Goal: Information Seeking & Learning: Learn about a topic

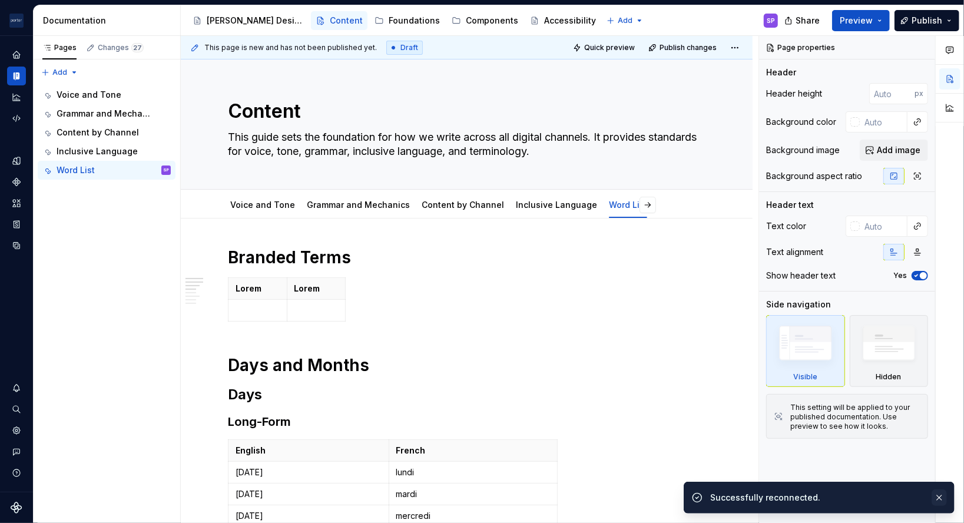
click at [944, 491] on button "button" at bounding box center [938, 497] width 15 height 16
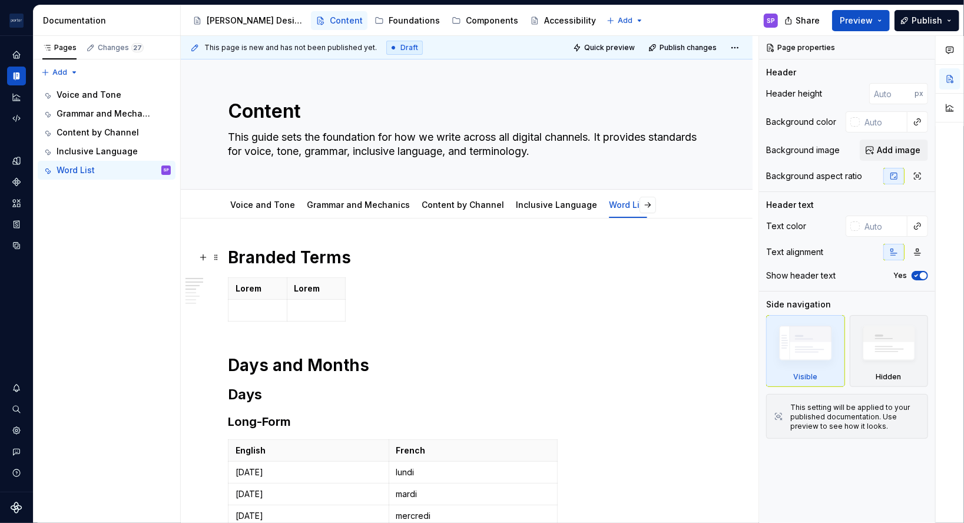
click at [281, 284] on html "[PERSON_NAME] Airlines SP Design system data Documentation Accessibility guide …" at bounding box center [482, 261] width 964 height 523
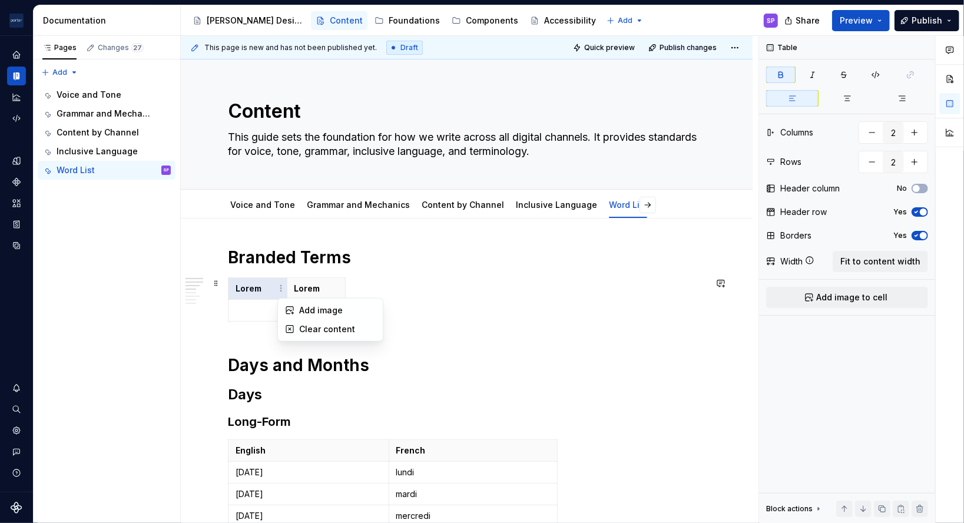
type textarea "*"
click at [396, 271] on html "[PERSON_NAME] Airlines SP Design system data Documentation Accessibility guide …" at bounding box center [482, 261] width 964 height 523
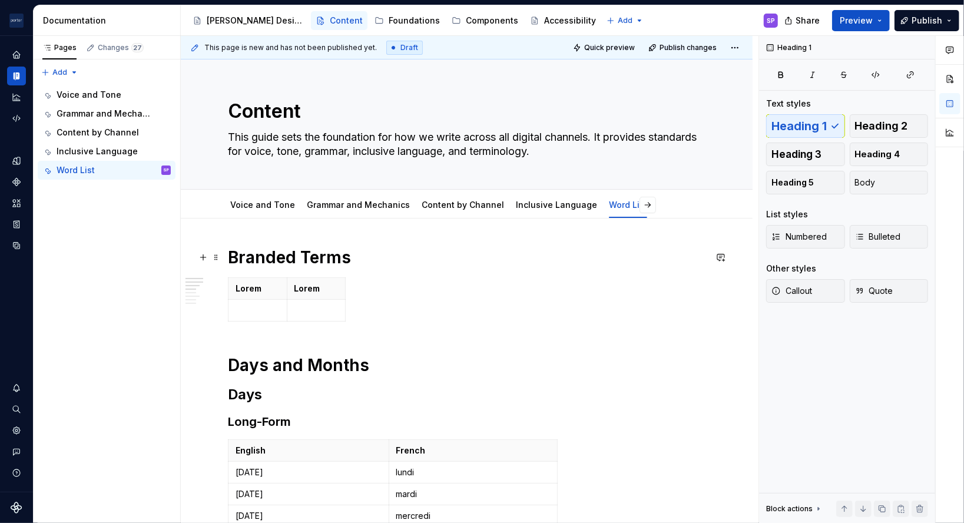
click at [266, 254] on h1 "Branded Terms" at bounding box center [466, 257] width 477 height 21
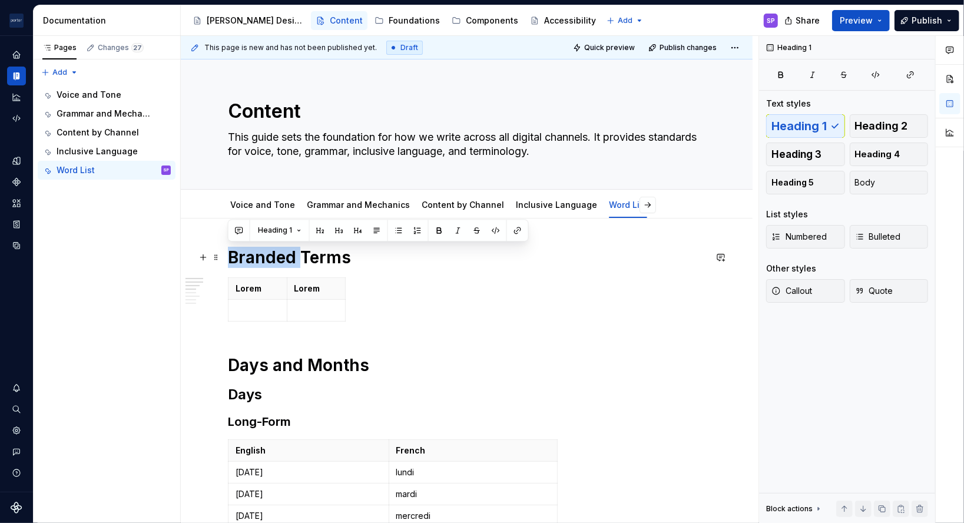
click at [266, 254] on h1 "Branded Terms" at bounding box center [466, 257] width 477 height 21
drag, startPoint x: 230, startPoint y: 254, endPoint x: 354, endPoint y: 310, distance: 136.2
copy h1 "Industry Terms"
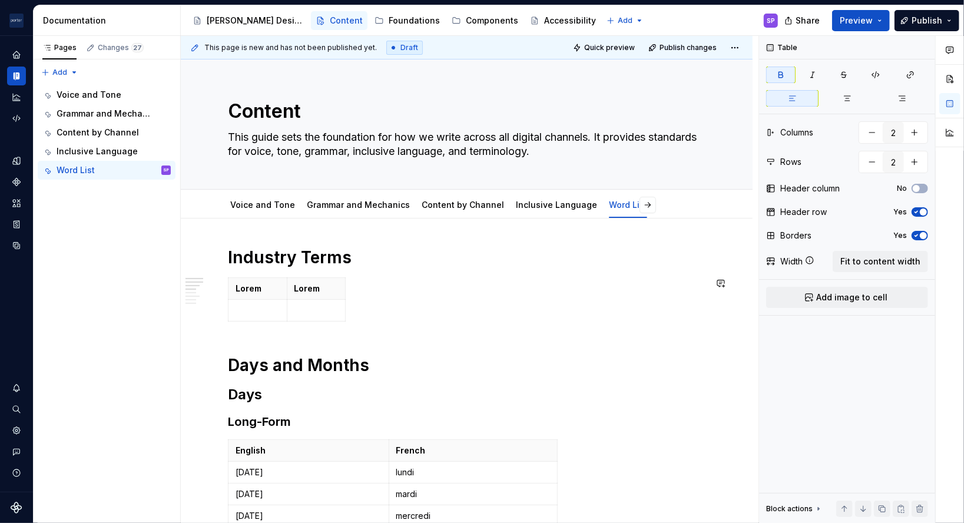
click at [354, 310] on div "[PERSON_NAME]" at bounding box center [466, 301] width 477 height 49
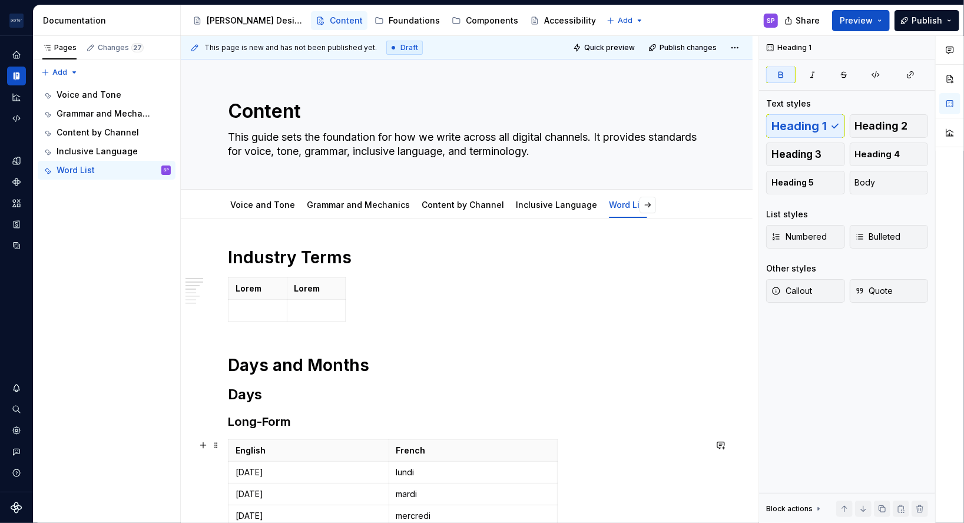
scroll to position [263, 0]
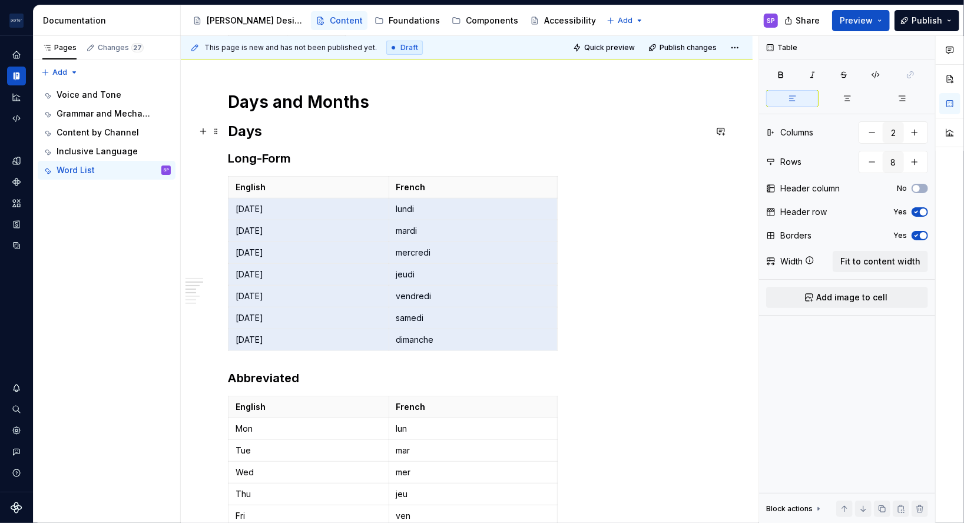
drag, startPoint x: 482, startPoint y: 338, endPoint x: 237, endPoint y: 130, distance: 321.7
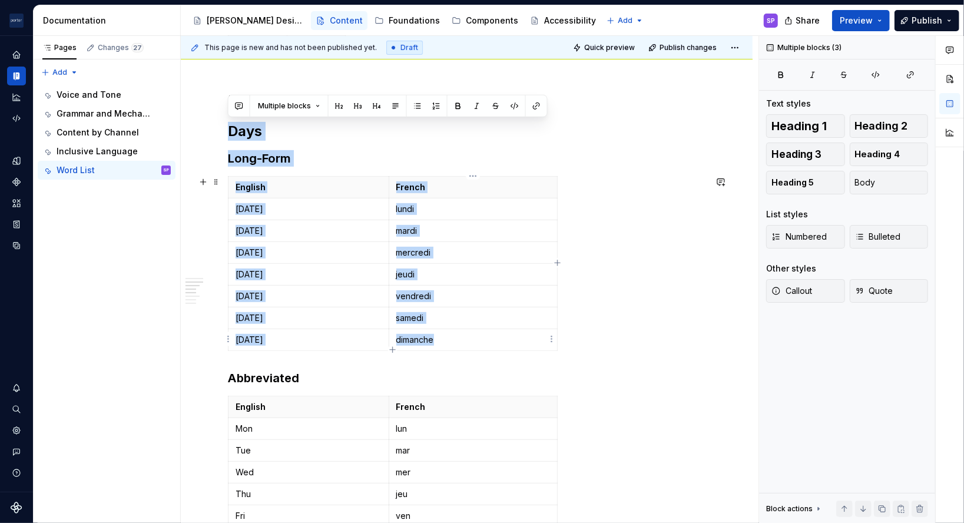
drag, startPoint x: 228, startPoint y: 128, endPoint x: 476, endPoint y: 339, distance: 324.9
copy div "Days Long-Form English French [DATE] lundi [DATE] mardi [DATE] mercredi [DATE] …"
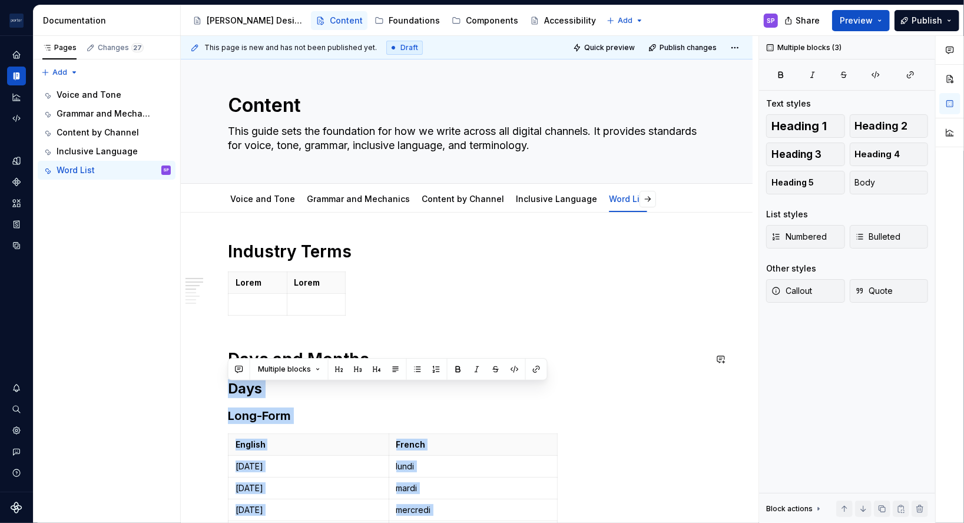
scroll to position [0, 0]
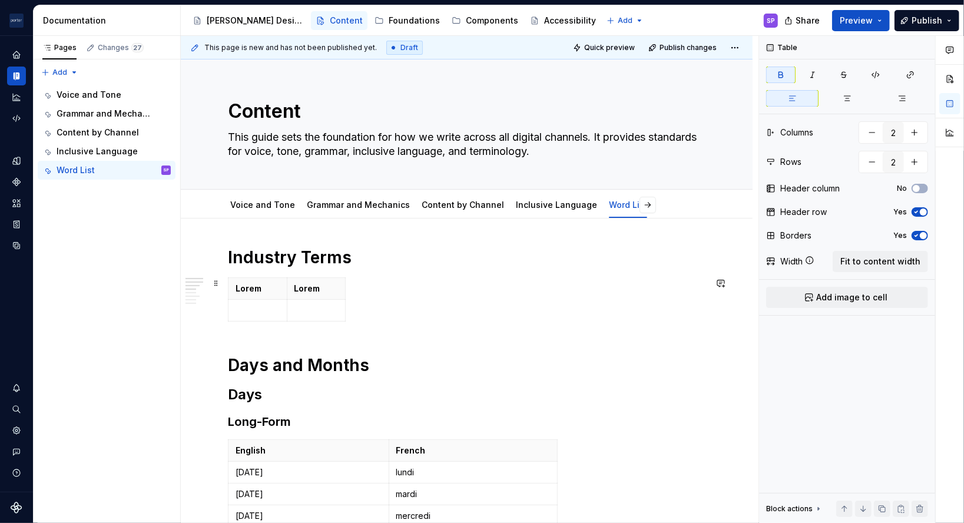
click at [346, 315] on div "[PERSON_NAME]" at bounding box center [466, 301] width 477 height 49
click at [384, 306] on div "[PERSON_NAME]" at bounding box center [466, 301] width 477 height 49
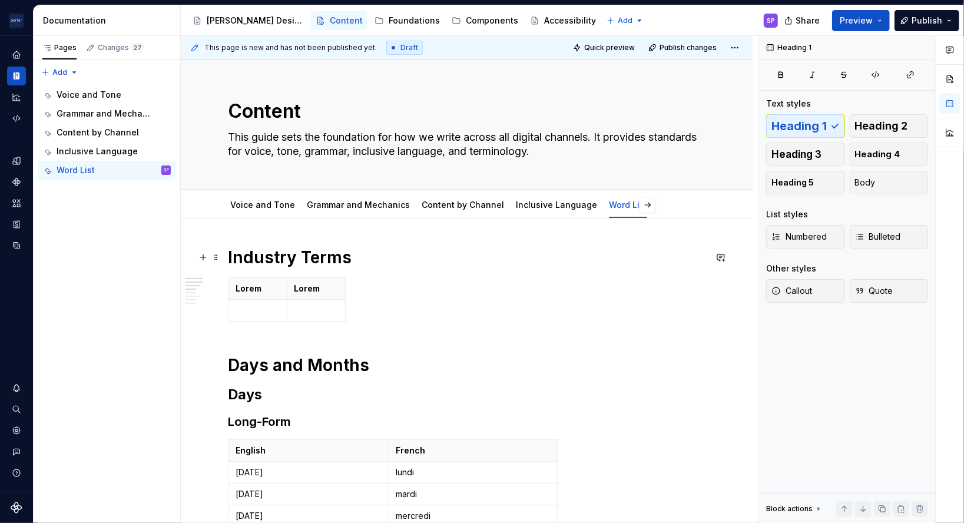
drag, startPoint x: 297, startPoint y: 273, endPoint x: 253, endPoint y: 253, distance: 48.2
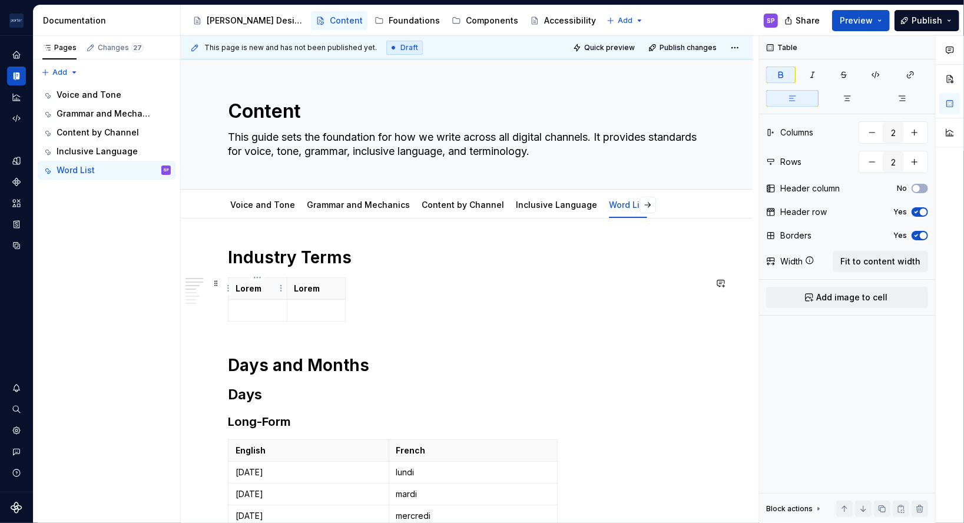
click at [251, 283] on strong "Lorem" at bounding box center [249, 288] width 26 height 10
drag, startPoint x: 366, startPoint y: 326, endPoint x: 242, endPoint y: 277, distance: 132.7
click at [275, 291] on p "Lorem" at bounding box center [258, 289] width 44 height 12
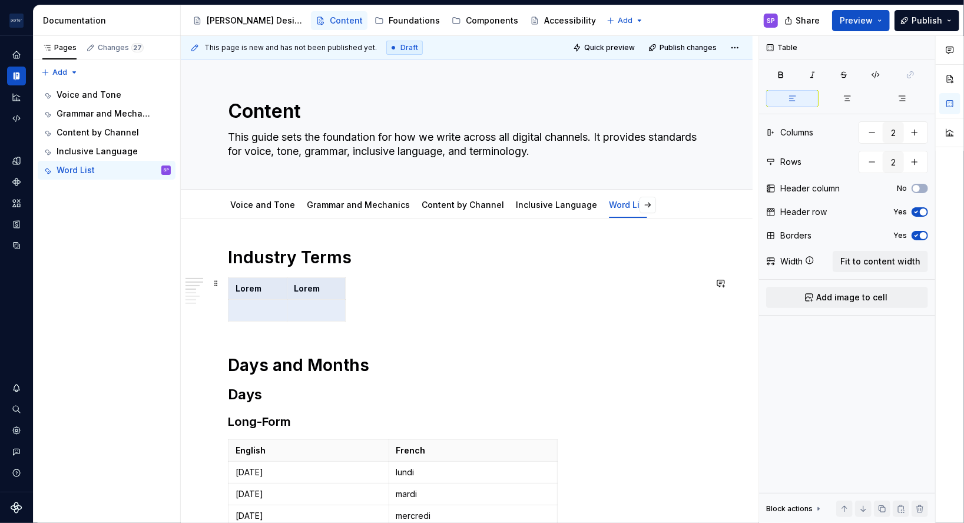
drag, startPoint x: 274, startPoint y: 291, endPoint x: 369, endPoint y: 323, distance: 99.8
click at [369, 323] on div "[PERSON_NAME]" at bounding box center [466, 301] width 477 height 49
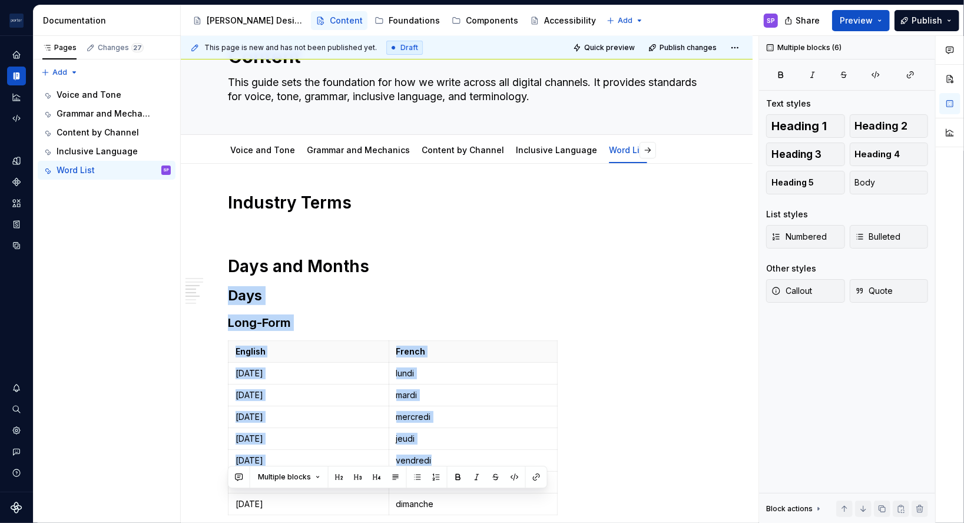
scroll to position [370, 0]
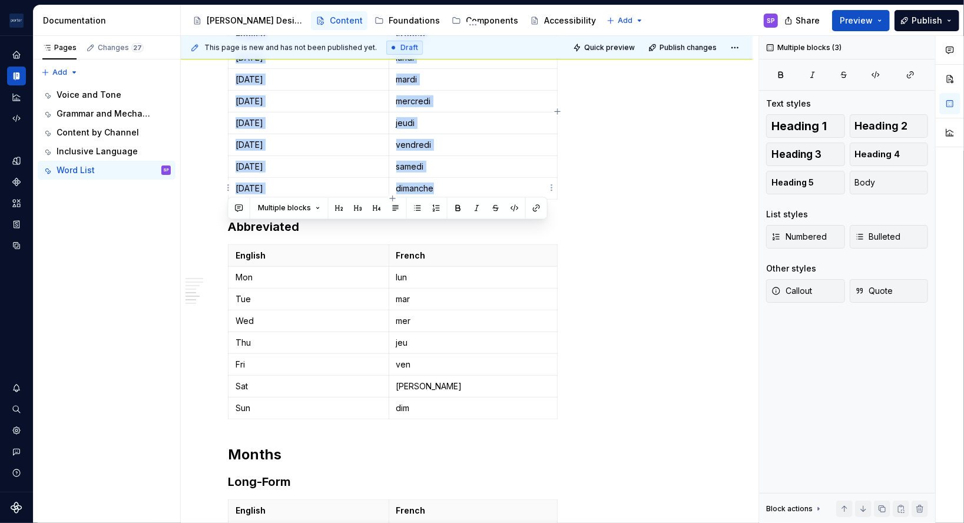
drag, startPoint x: 230, startPoint y: 296, endPoint x: 477, endPoint y: 179, distance: 273.1
click at [477, 179] on div "Industry Terms Days and Months Days Long-Form English French [DATE] lundi [DATE…" at bounding box center [466, 496] width 477 height 1240
copy div "Days Long-Form English French [DATE] lundi [DATE] mardi [DATE] mercredi [DATE] …"
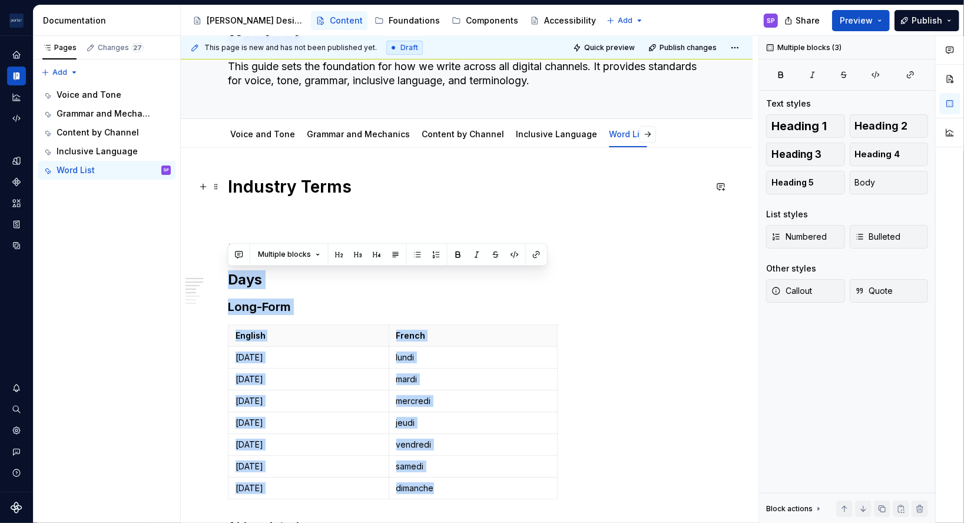
scroll to position [68, 0]
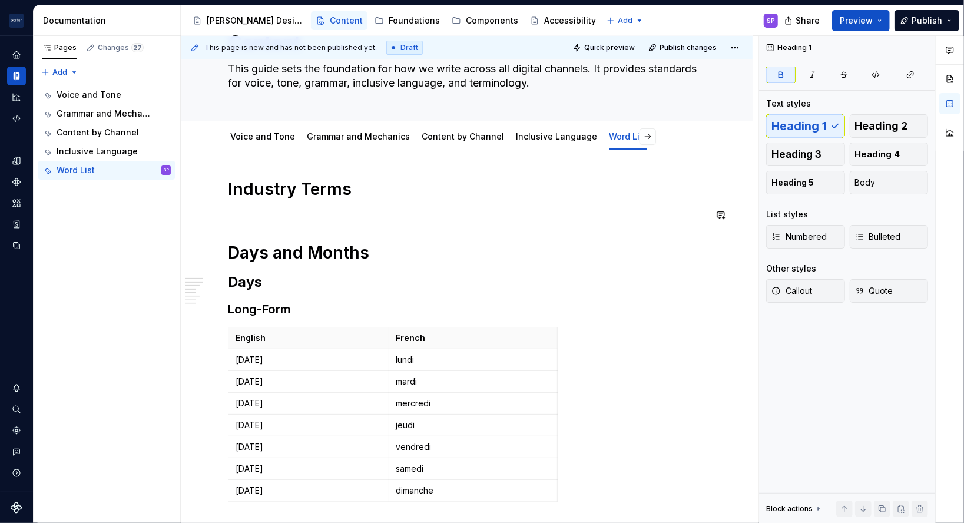
click at [360, 195] on h1 "Industry Terms" at bounding box center [466, 188] width 477 height 21
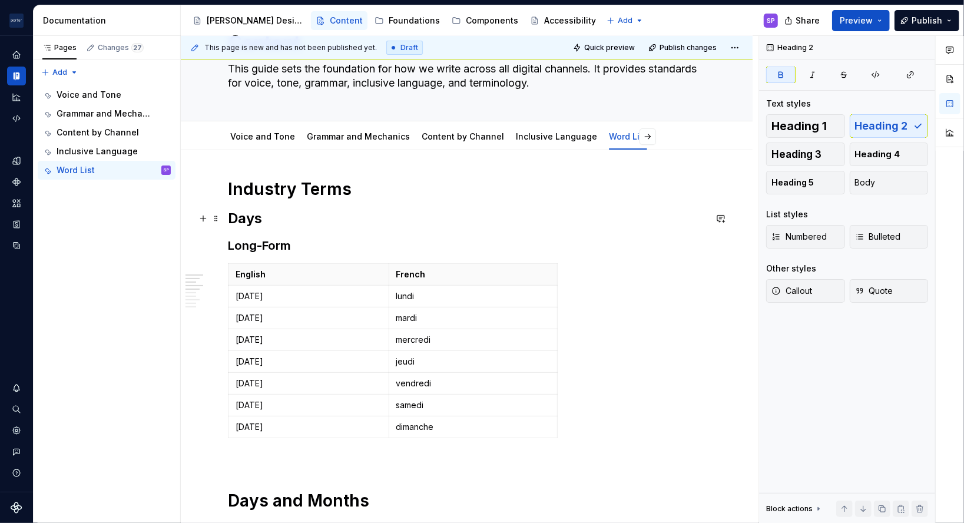
click at [233, 214] on strong "Days" at bounding box center [245, 218] width 34 height 17
click at [236, 194] on h1 "Industry Terms" at bounding box center [466, 188] width 477 height 21
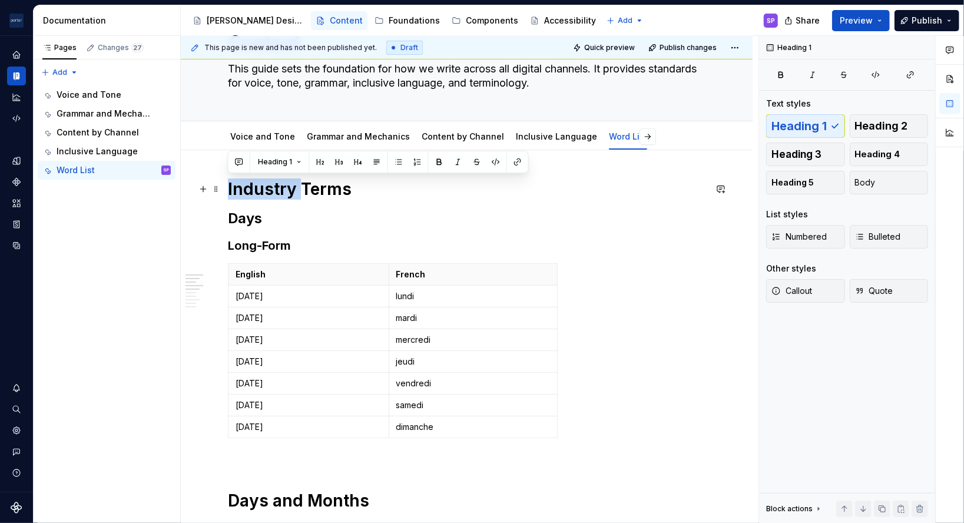
click at [236, 194] on h1 "Industry Terms" at bounding box center [466, 188] width 477 height 21
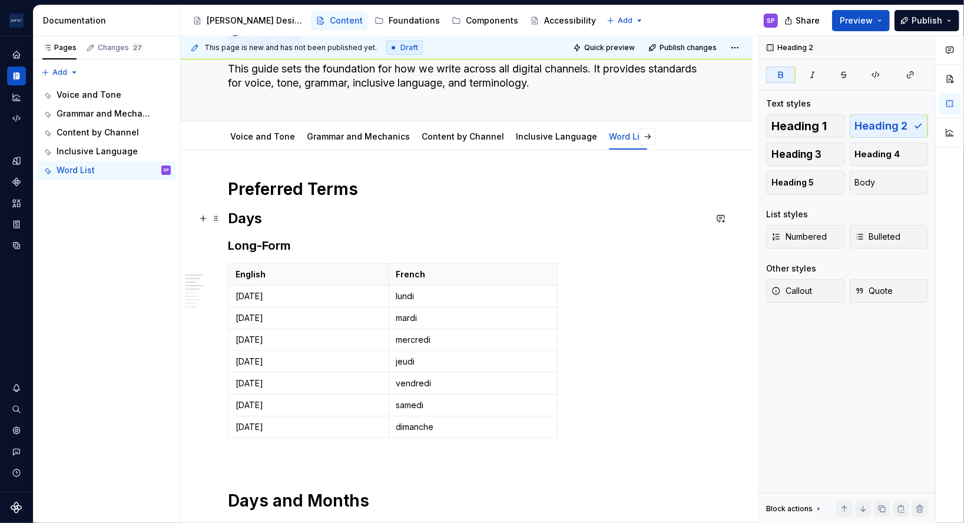
click at [239, 223] on strong "Days" at bounding box center [245, 218] width 34 height 17
click at [246, 244] on h3 "Long-Form" at bounding box center [466, 245] width 477 height 16
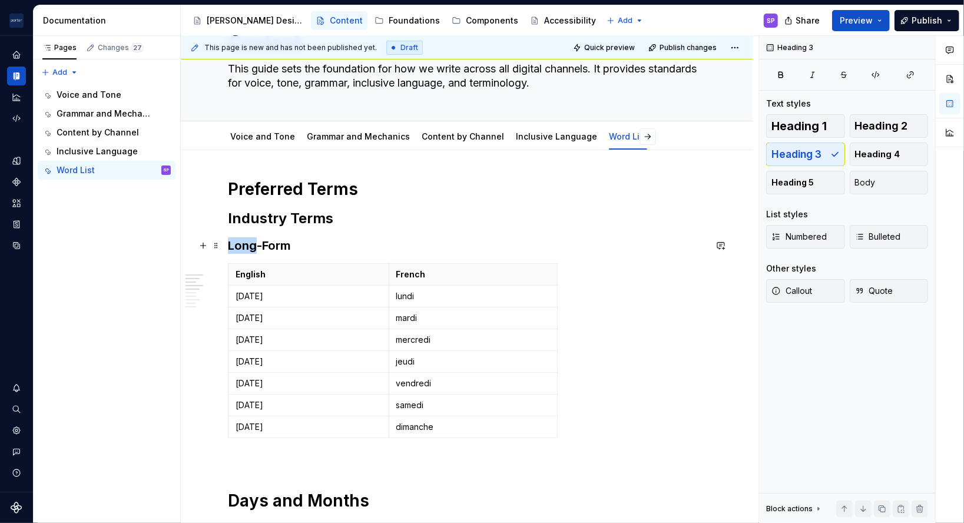
click at [246, 244] on h3 "Long-Form" at bounding box center [466, 245] width 477 height 16
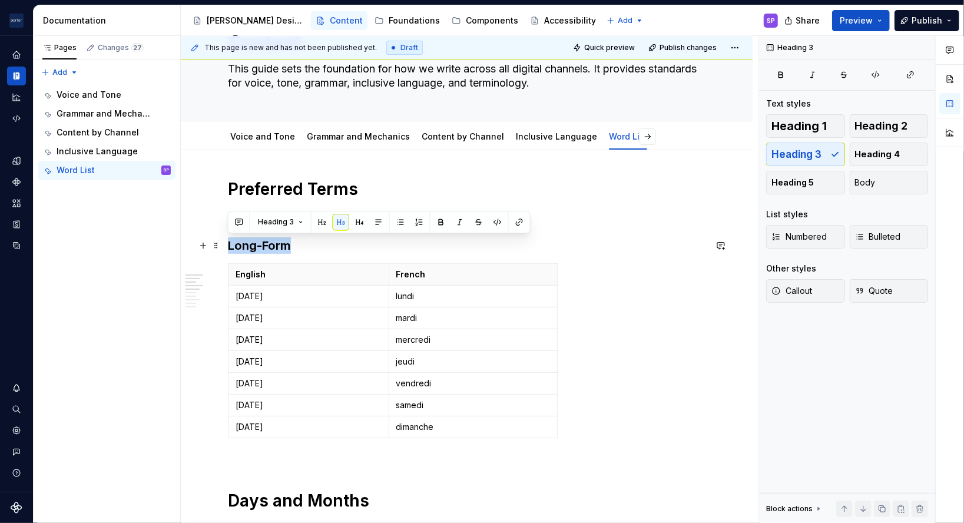
click at [246, 244] on h3 "Long-Form" at bounding box center [466, 245] width 477 height 16
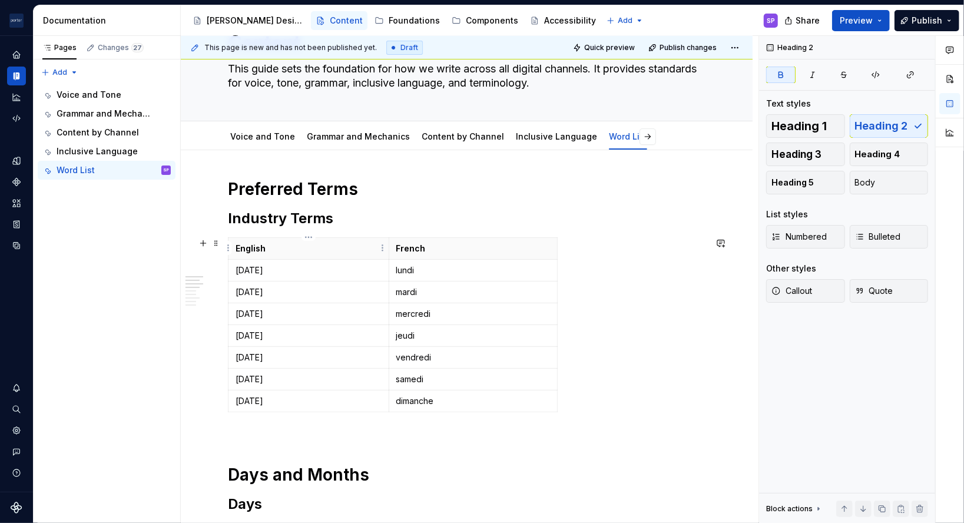
click at [251, 248] on p "English" at bounding box center [309, 249] width 146 height 12
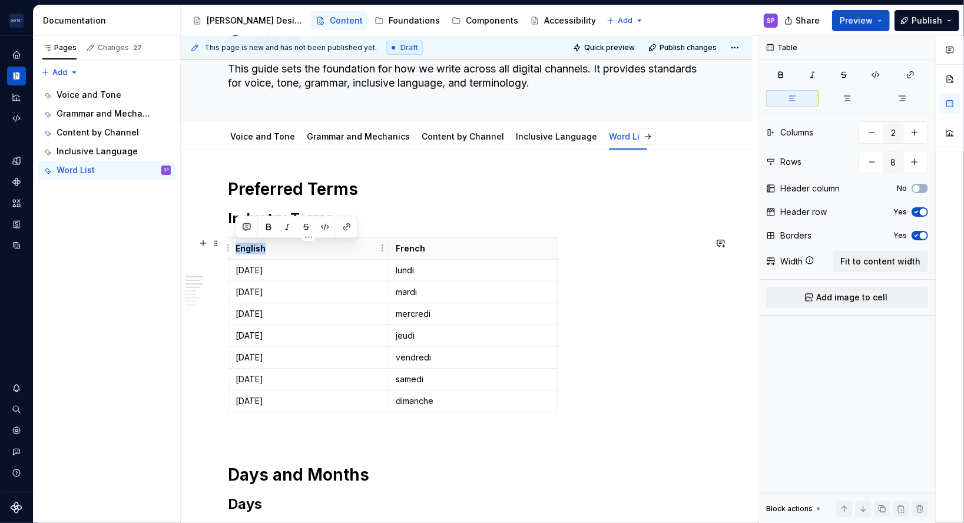
click at [251, 248] on p "English" at bounding box center [309, 249] width 146 height 12
click at [250, 269] on p "[DATE]" at bounding box center [309, 270] width 146 height 12
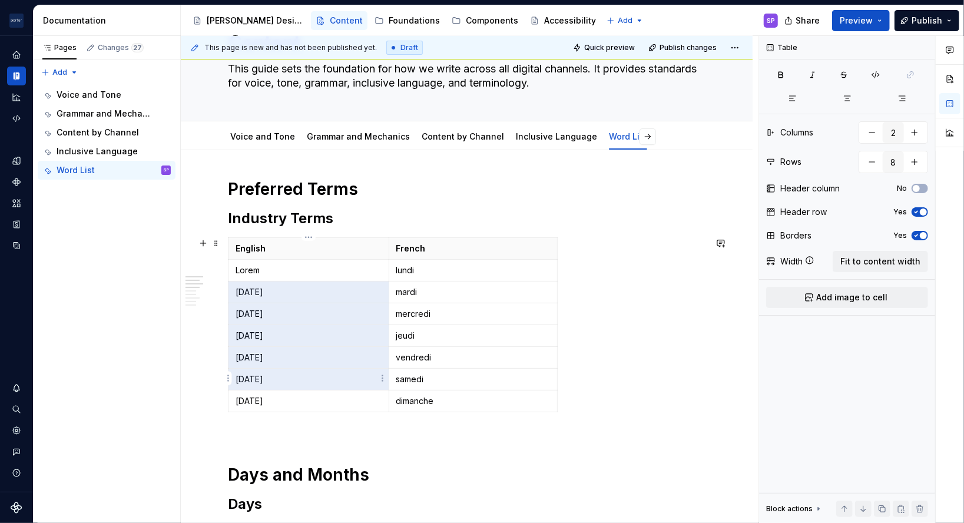
drag, startPoint x: 269, startPoint y: 294, endPoint x: 367, endPoint y: 399, distance: 143.3
click at [367, 399] on tbody "English French Lorem lundi [DATE] mardi [DATE] mercredi [DATE] jeudi [DATE] ven…" at bounding box center [392, 325] width 329 height 174
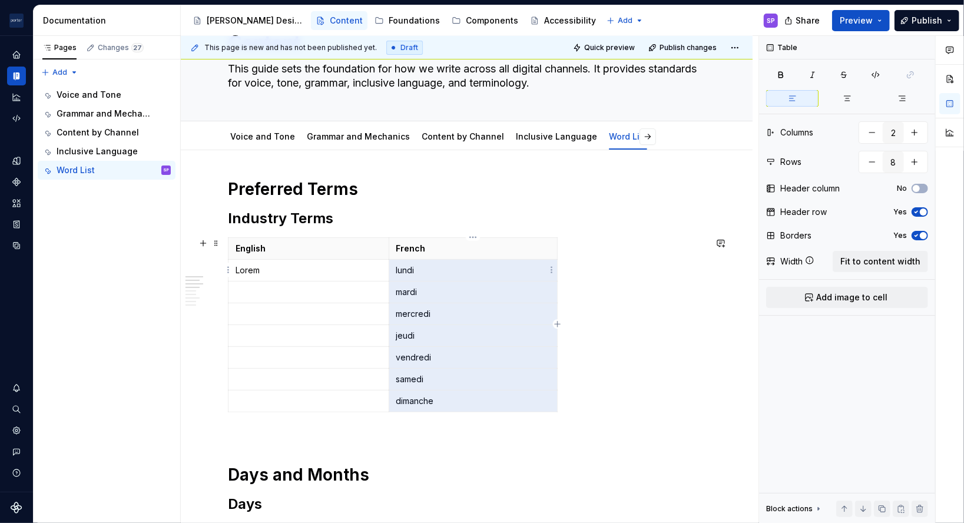
drag, startPoint x: 490, startPoint y: 398, endPoint x: 400, endPoint y: 266, distance: 160.2
click at [400, 266] on tbody "English French Lorem lundi mardi mercredi jeudi vendredi samedi dimanche" at bounding box center [392, 325] width 329 height 174
drag, startPoint x: 399, startPoint y: 268, endPoint x: 455, endPoint y: 405, distance: 148.1
click at [455, 405] on tbody "English French Lorem ndi mardi mercredi jeudi vendredi samedi dimanche" at bounding box center [392, 325] width 329 height 174
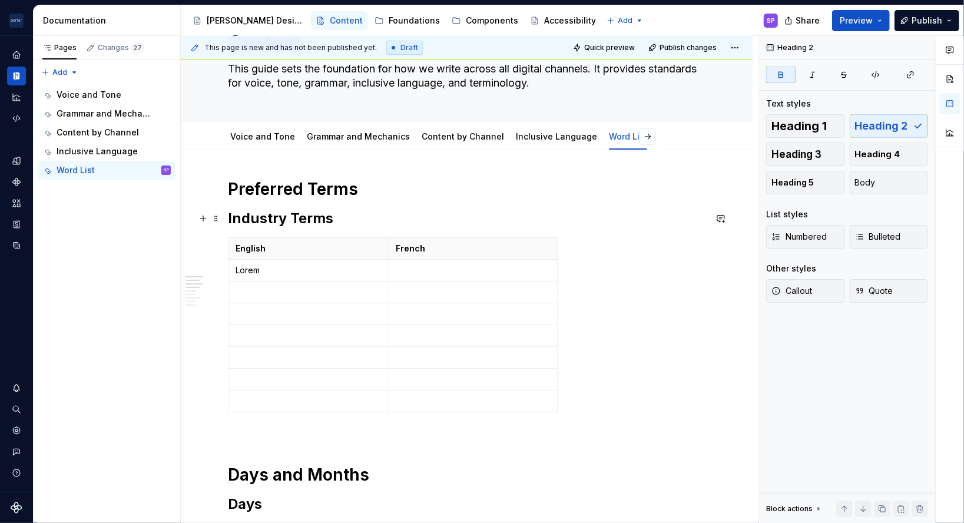
click at [300, 219] on strong "Industry Terms" at bounding box center [280, 218] width 105 height 17
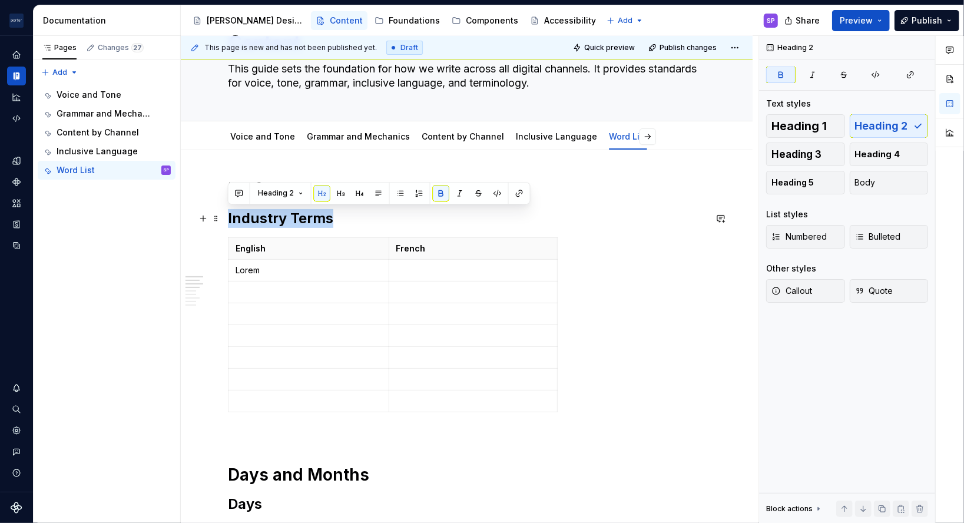
click at [300, 219] on strong "Industry Terms" at bounding box center [280, 218] width 105 height 17
click at [286, 191] on span "Heading 2" at bounding box center [276, 192] width 36 height 9
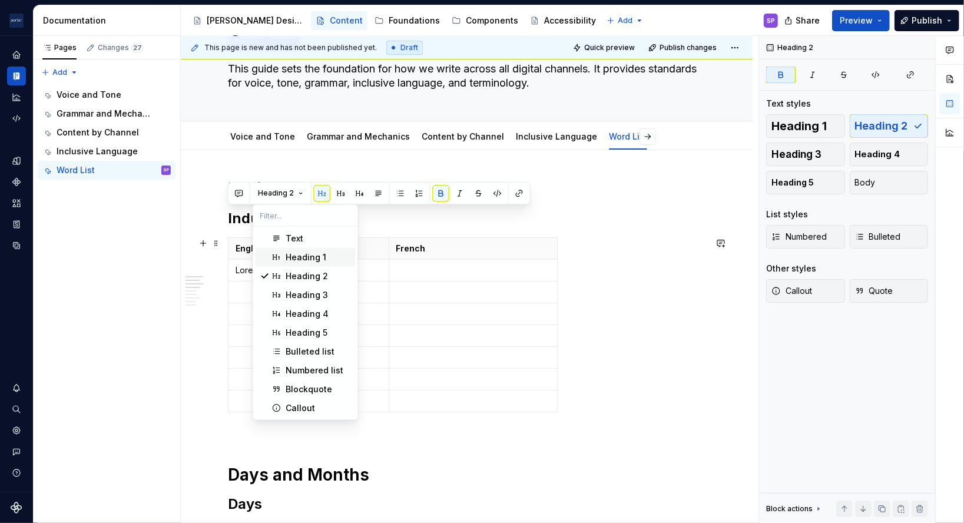
click at [289, 256] on div "Heading 1" at bounding box center [306, 257] width 41 height 12
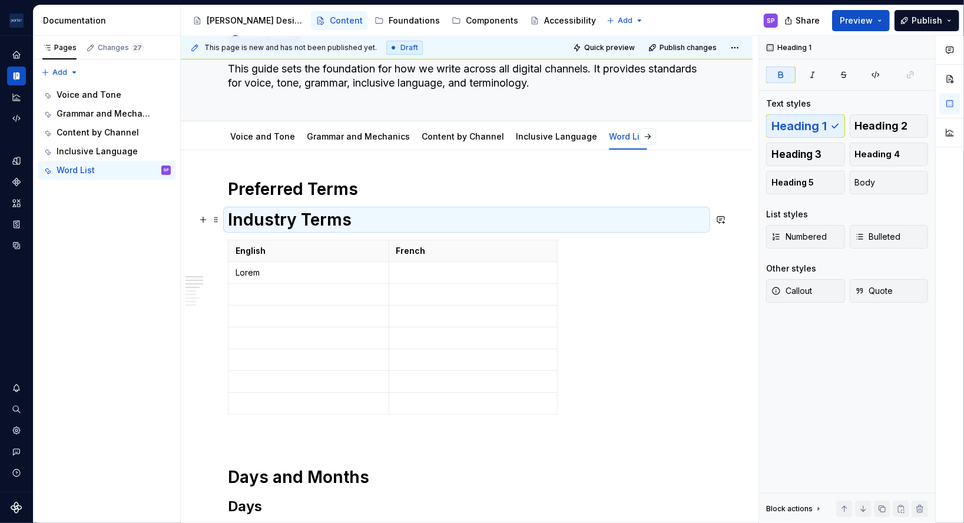
click at [333, 226] on strong "Industry Terms" at bounding box center [290, 220] width 124 height 20
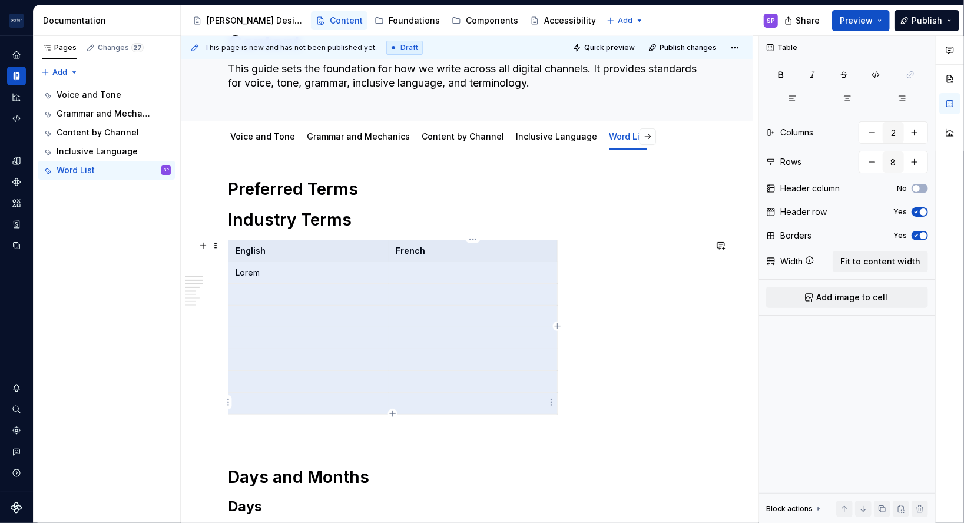
drag, startPoint x: 266, startPoint y: 247, endPoint x: 480, endPoint y: 402, distance: 264.9
click at [480, 402] on tbody "English French Lorem" at bounding box center [392, 327] width 329 height 174
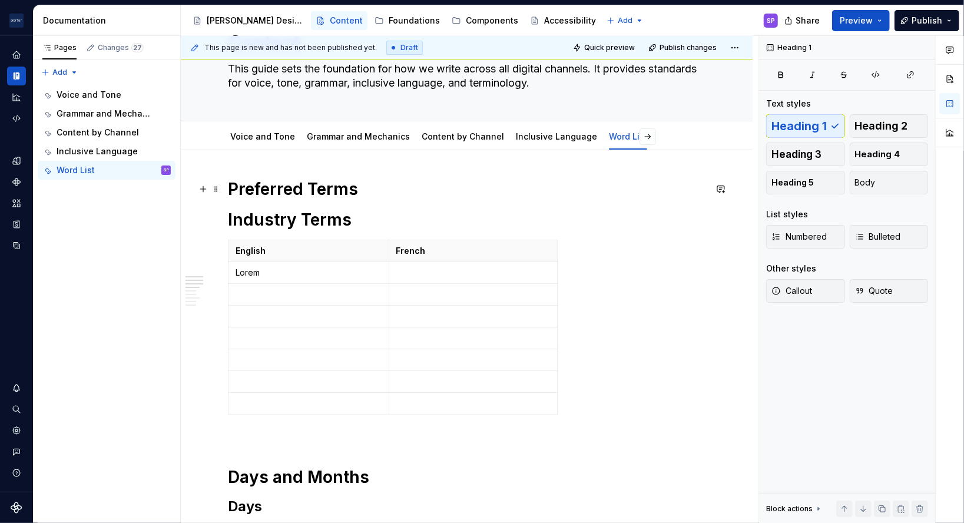
click at [380, 191] on h1 "Preferred Terms" at bounding box center [466, 188] width 477 height 21
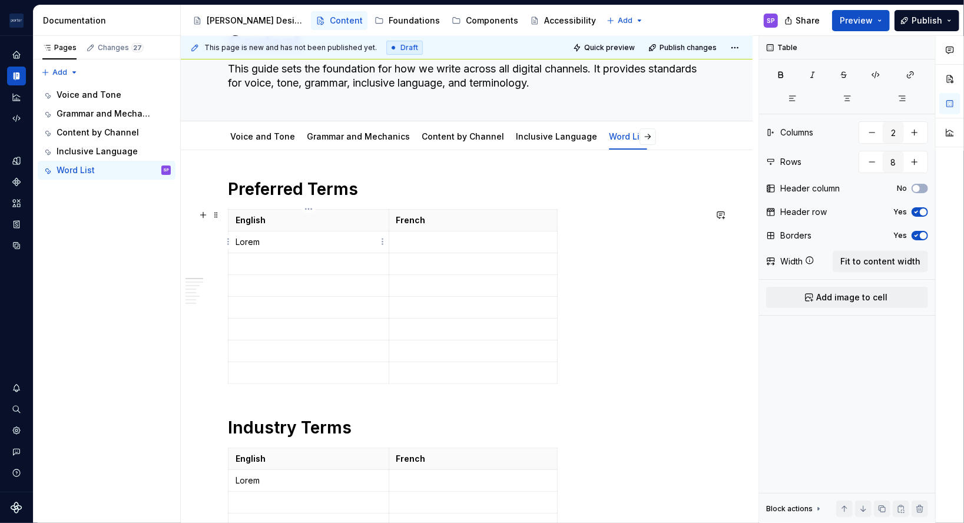
click at [297, 245] on p "Lorem" at bounding box center [309, 242] width 146 height 12
click at [303, 246] on p "Lorem" at bounding box center [309, 242] width 146 height 12
click at [300, 267] on p at bounding box center [309, 264] width 146 height 12
click at [266, 294] on td at bounding box center [308, 286] width 161 height 22
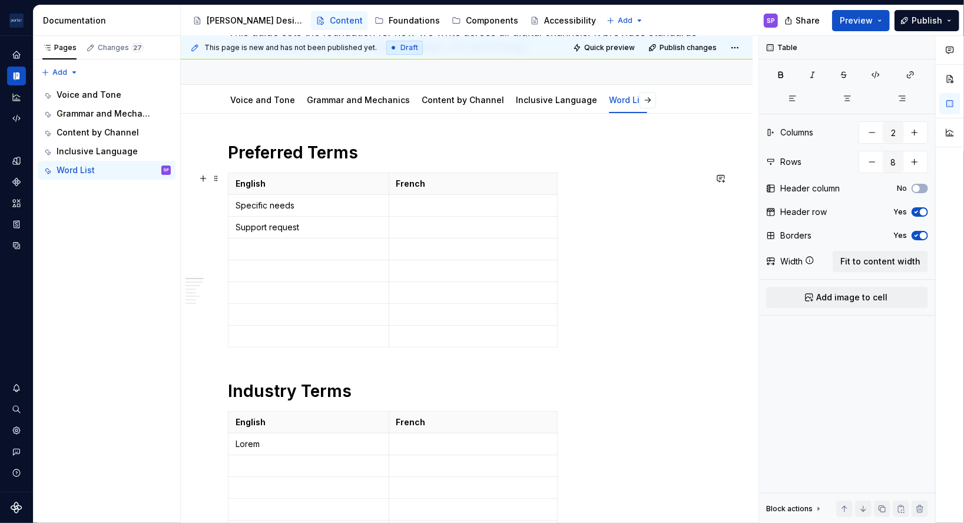
scroll to position [106, 0]
click at [255, 244] on p at bounding box center [309, 248] width 146 height 12
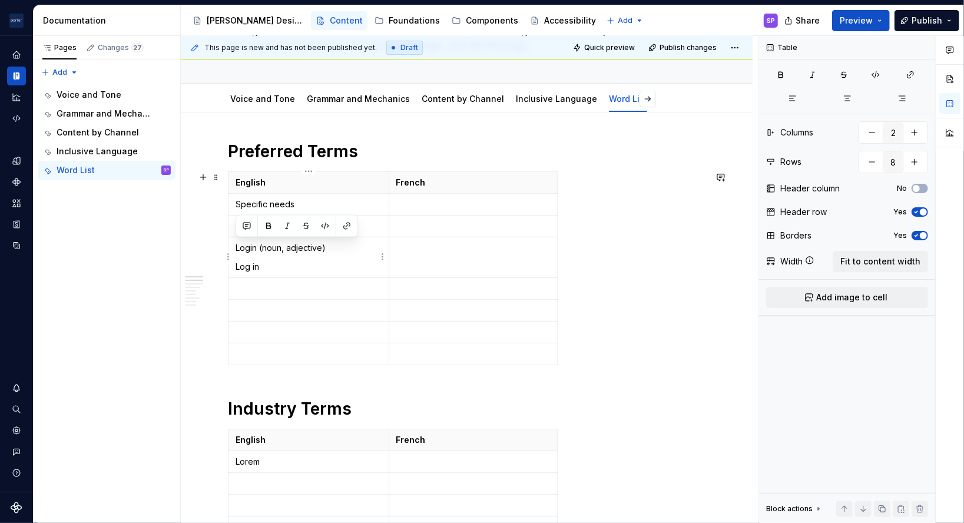
drag, startPoint x: 278, startPoint y: 271, endPoint x: 233, endPoint y: 246, distance: 51.6
click at [233, 246] on td "Login (noun, adjective) Log in" at bounding box center [308, 257] width 161 height 41
click at [285, 290] on p at bounding box center [309, 289] width 146 height 12
click at [285, 294] on td "Travelling" at bounding box center [308, 289] width 161 height 22
click at [287, 300] on td at bounding box center [308, 311] width 161 height 22
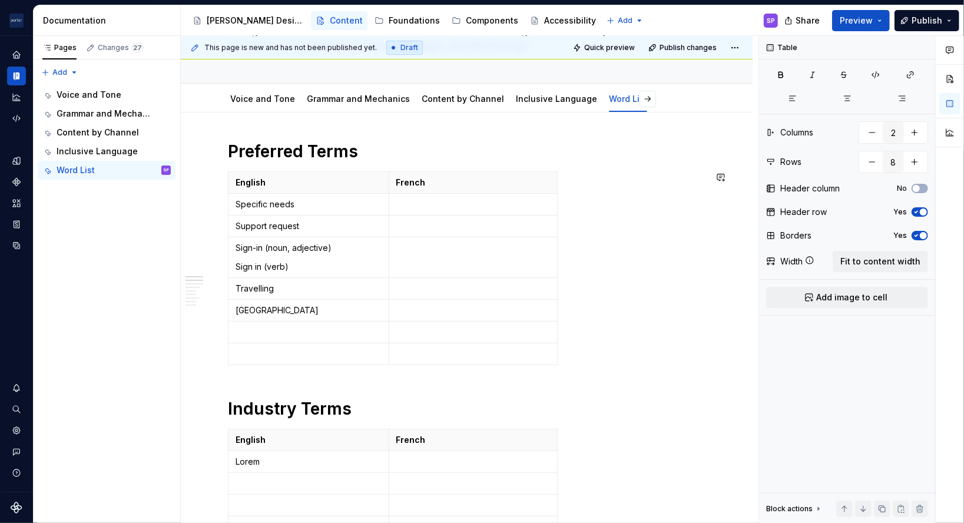
scroll to position [222, 0]
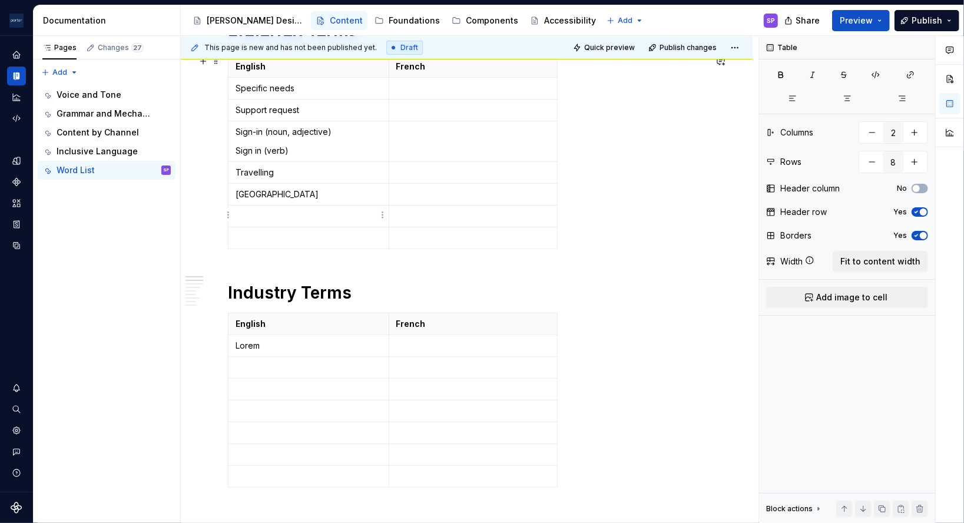
click at [243, 219] on p at bounding box center [309, 216] width 146 height 12
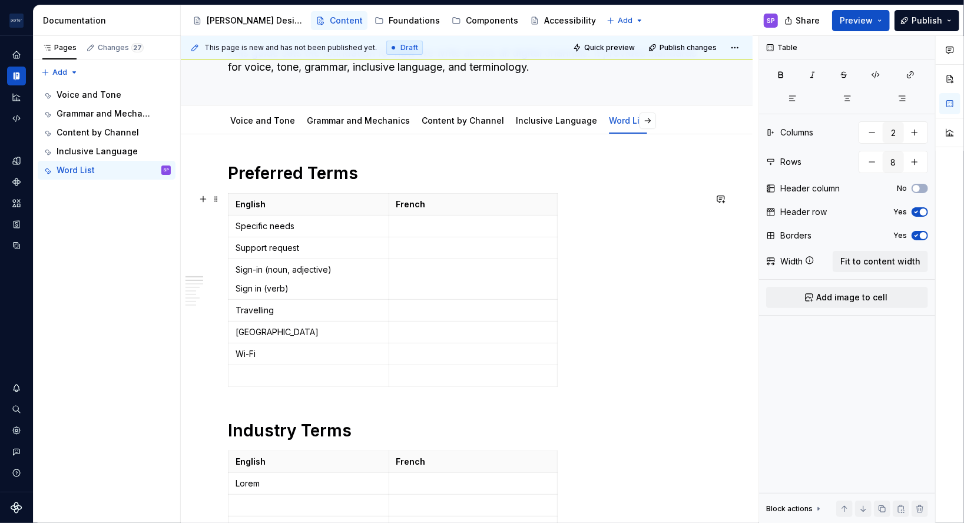
scroll to position [0, 0]
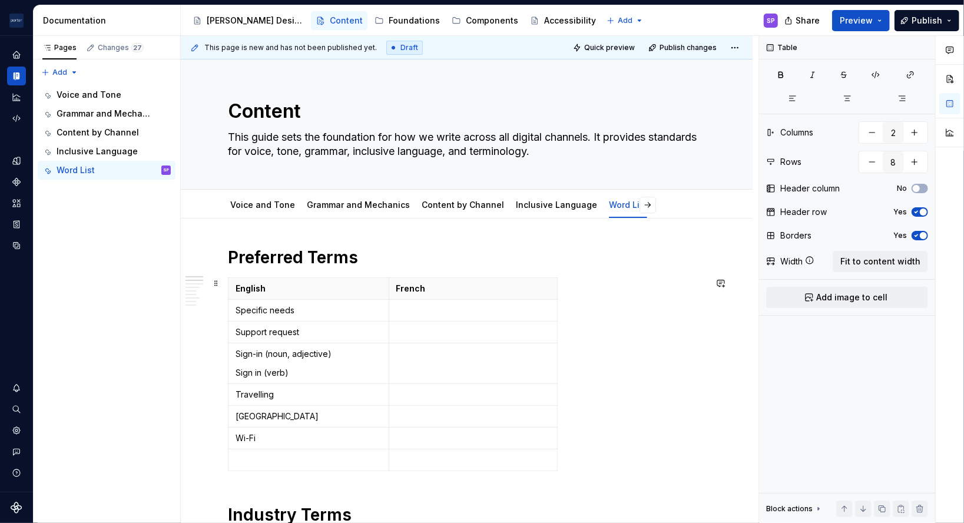
type textarea "*"
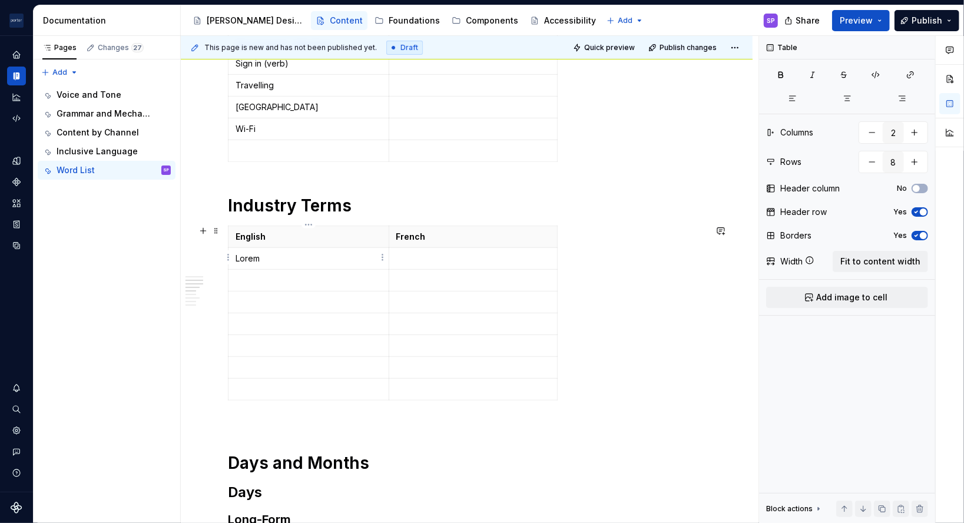
click at [276, 256] on p "Lorem" at bounding box center [309, 259] width 146 height 12
click at [276, 257] on p "PorterReserve" at bounding box center [309, 259] width 146 height 12
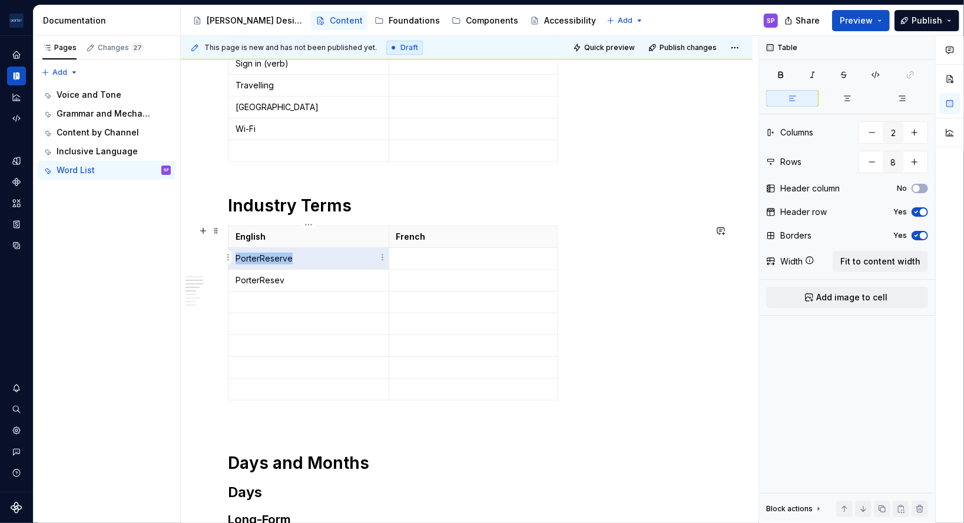
click at [276, 257] on p "PorterReserve" at bounding box center [309, 259] width 146 height 12
click at [275, 274] on p "PorterResev" at bounding box center [309, 280] width 146 height 12
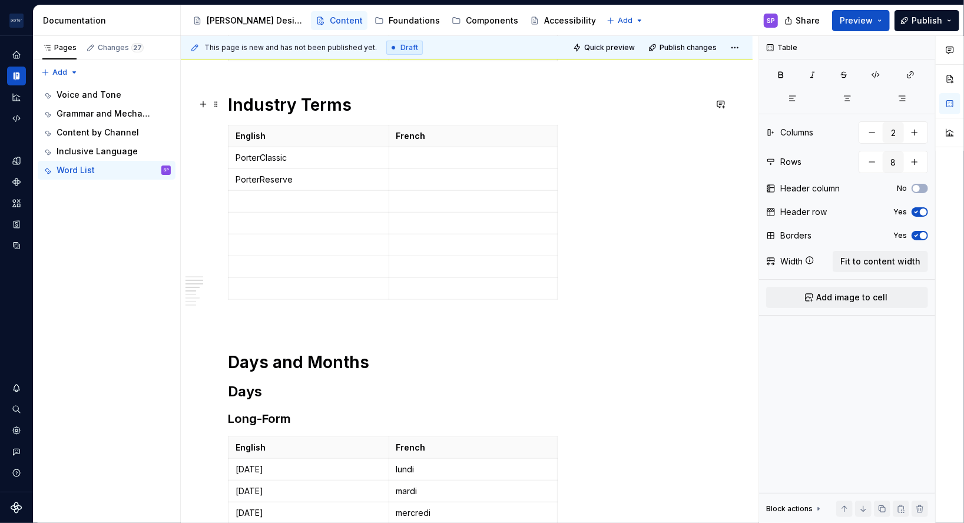
click at [263, 97] on strong "Industry Terms" at bounding box center [290, 105] width 124 height 20
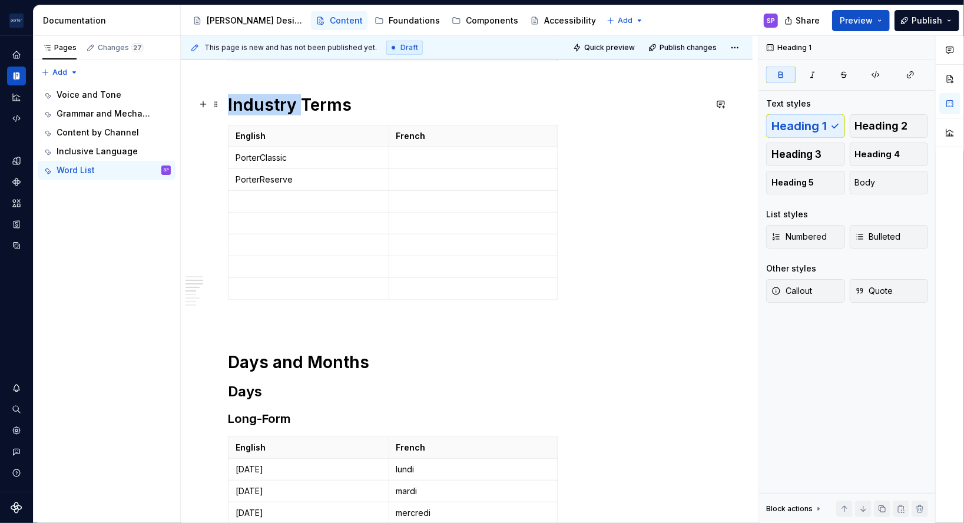
click at [263, 97] on strong "Industry Terms" at bounding box center [290, 105] width 124 height 20
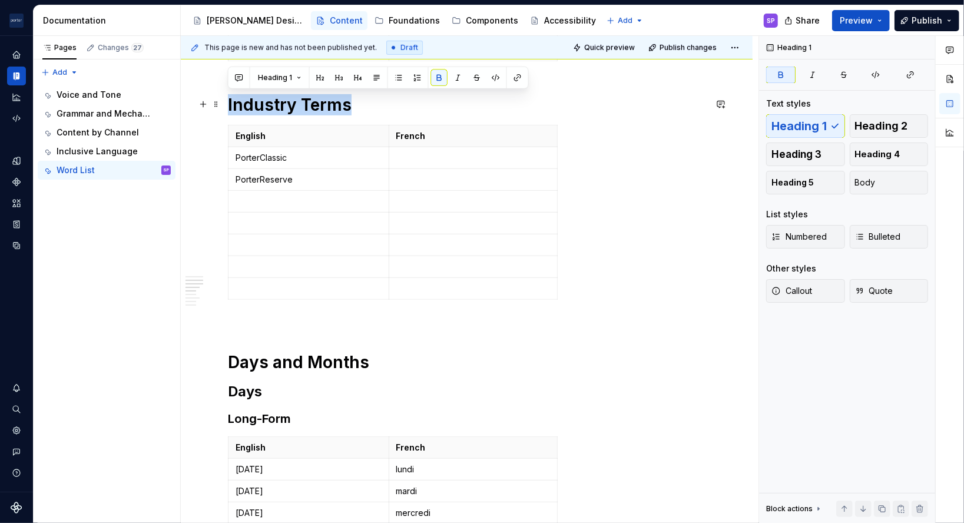
click at [263, 97] on strong "Industry Terms" at bounding box center [290, 105] width 124 height 20
copy strong "Industry Terms"
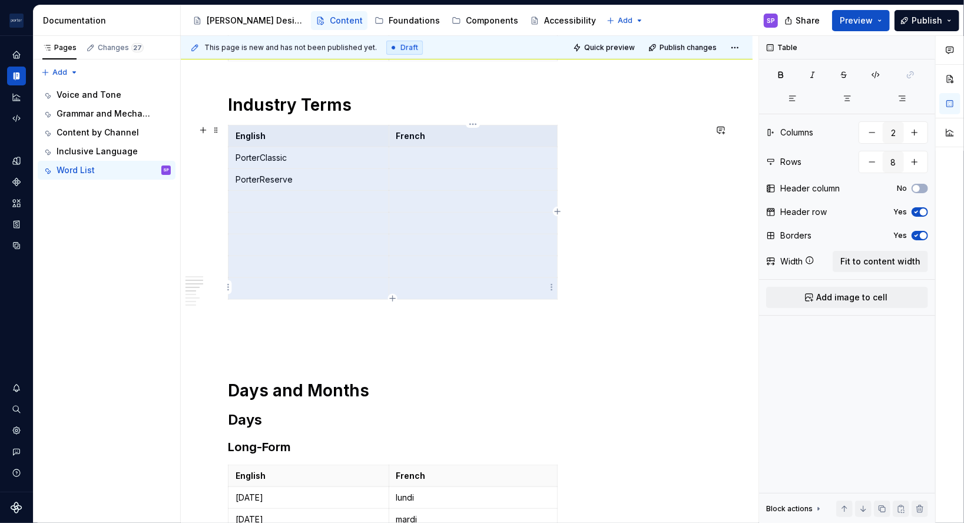
drag, startPoint x: 246, startPoint y: 131, endPoint x: 522, endPoint y: 280, distance: 313.8
click at [522, 280] on tbody "English French PorterClassic PorterReserve" at bounding box center [392, 212] width 329 height 174
click at [462, 342] on p at bounding box center [466, 344] width 477 height 14
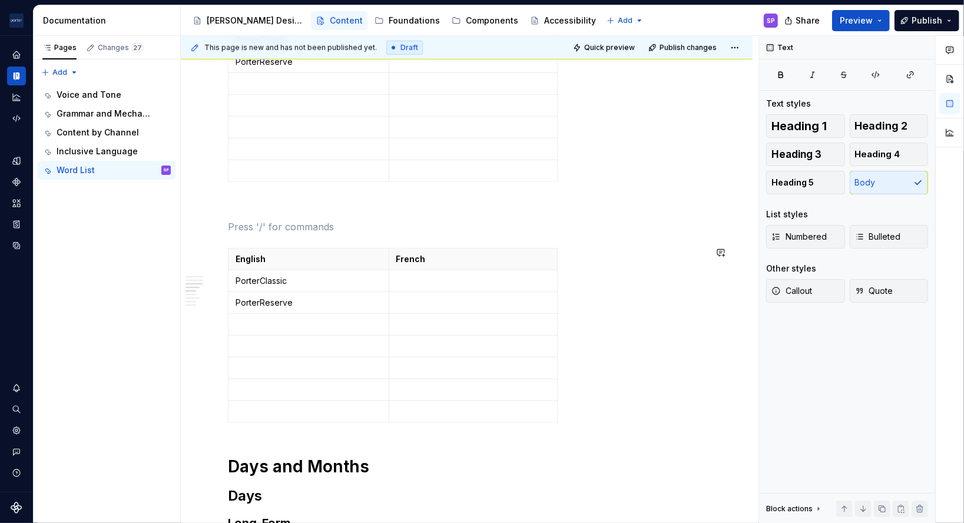
click at [201, 224] on button "button" at bounding box center [203, 225] width 16 height 16
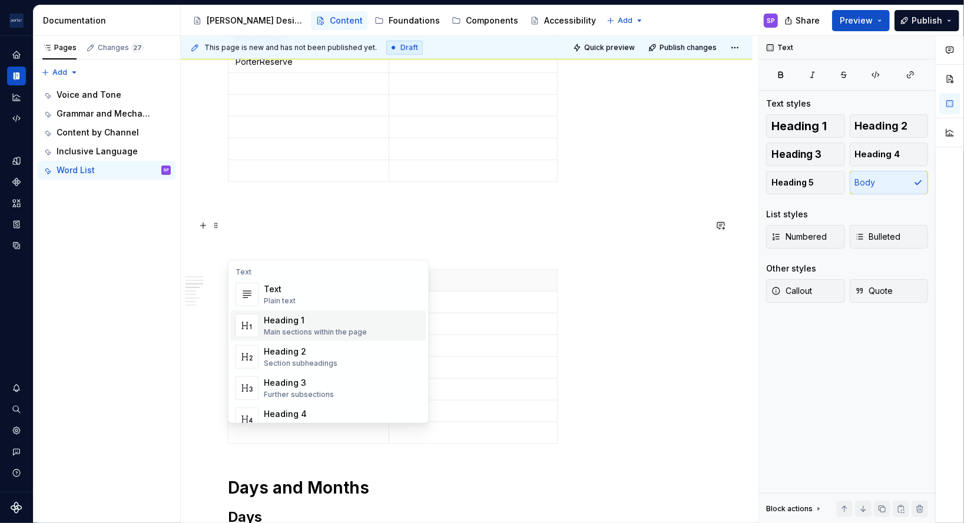
click at [259, 323] on span "Heading 1 Main sections within the page" at bounding box center [328, 325] width 195 height 31
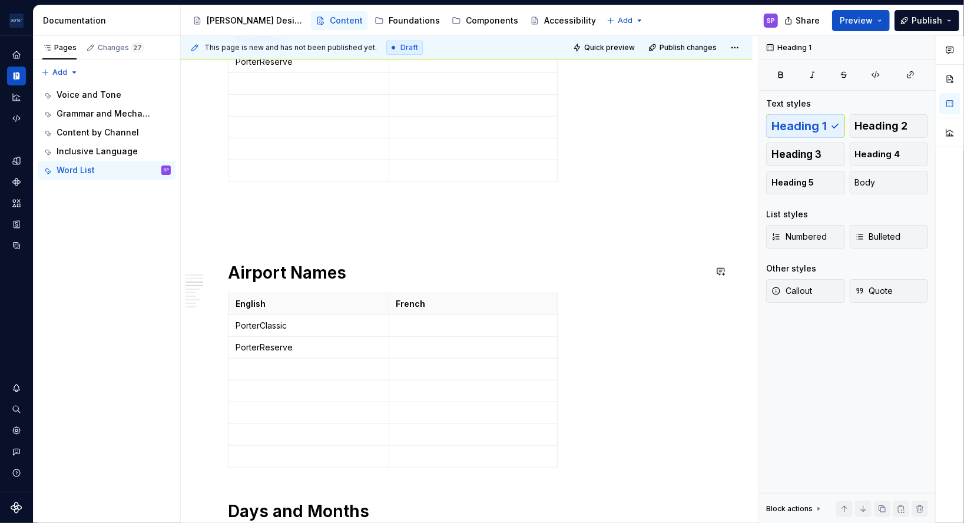
click at [258, 224] on p at bounding box center [466, 227] width 477 height 14
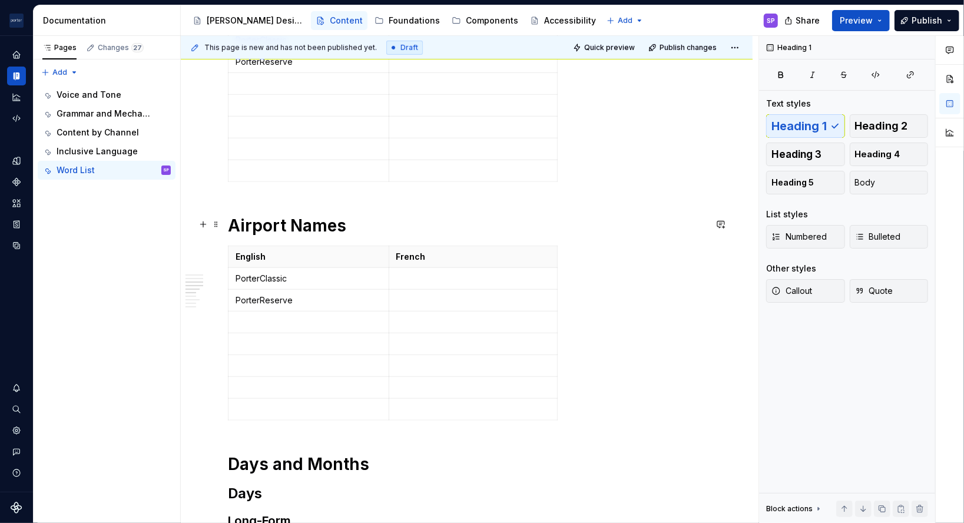
click at [303, 221] on h1 "Airport Names" at bounding box center [466, 225] width 477 height 21
click at [317, 460] on strong "Days and Months" at bounding box center [298, 464] width 141 height 20
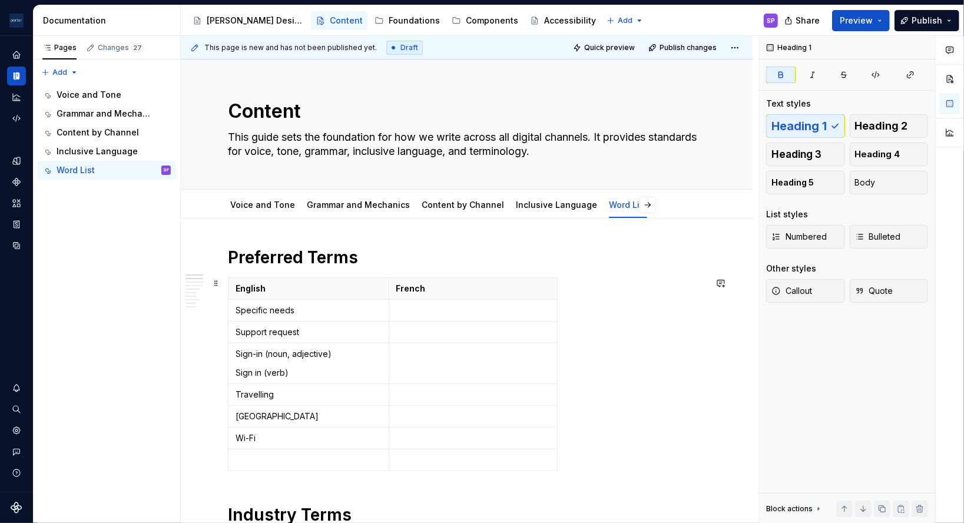
scroll to position [122, 0]
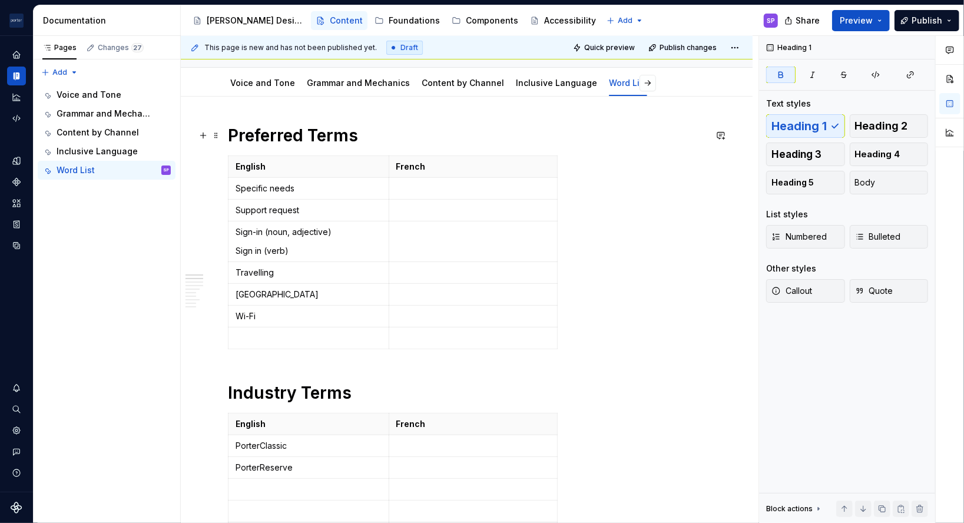
click at [314, 138] on h1 "Preferred Terms" at bounding box center [466, 135] width 477 height 21
click at [309, 387] on strong "Industry Terms" at bounding box center [290, 393] width 124 height 20
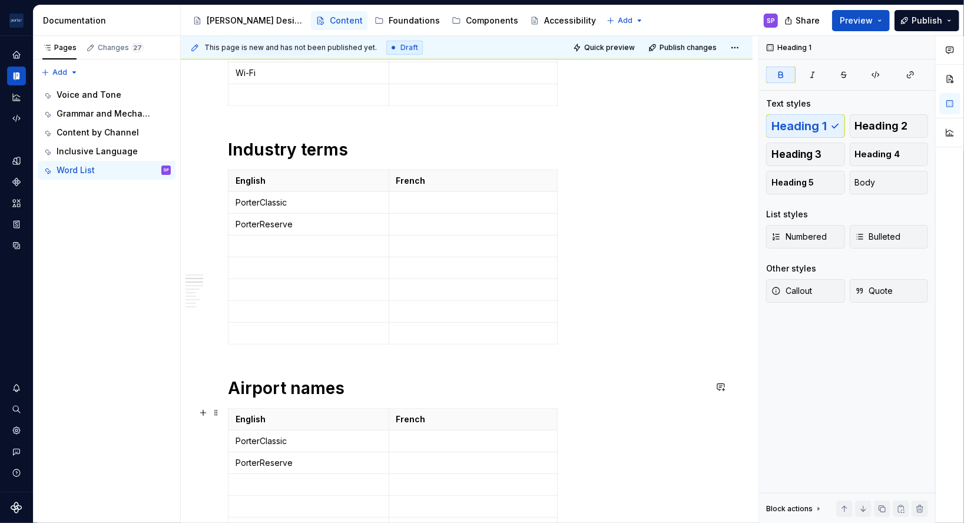
scroll to position [528, 0]
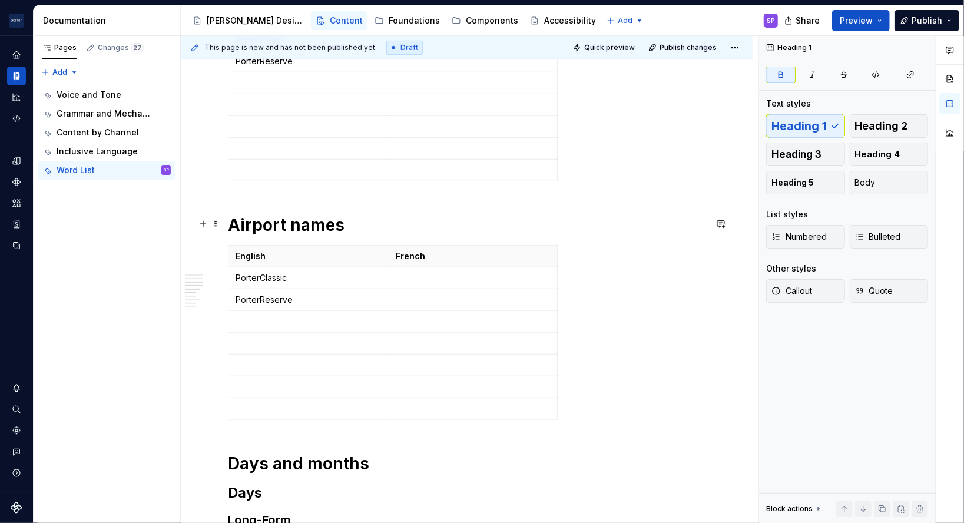
click at [252, 228] on h1 "Airport names" at bounding box center [466, 224] width 477 height 21
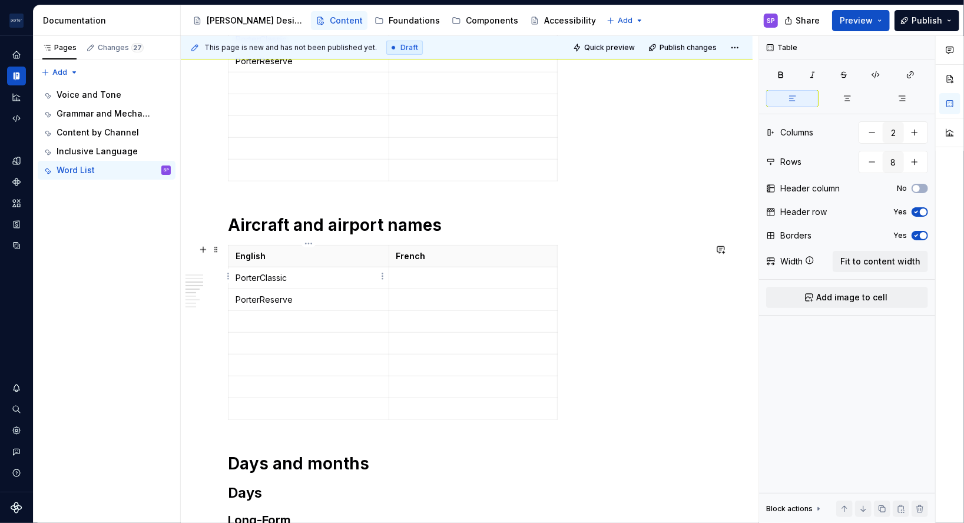
click at [260, 277] on p "PorterClassic" at bounding box center [309, 278] width 146 height 12
click at [254, 303] on p "PorterReserve" at bounding box center [309, 300] width 146 height 12
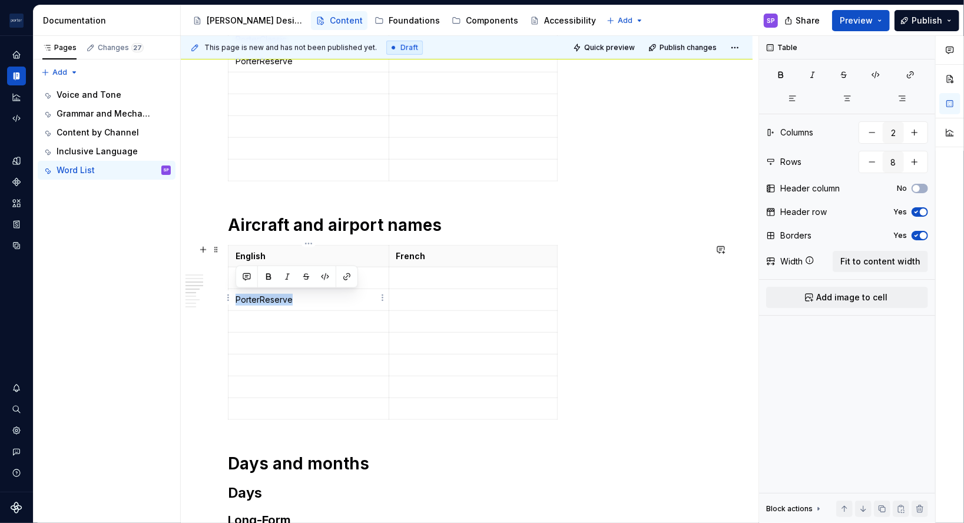
click at [254, 303] on p "PorterReserve" at bounding box center [309, 300] width 146 height 12
click at [258, 296] on p "Dash 9-400" at bounding box center [309, 300] width 146 height 12
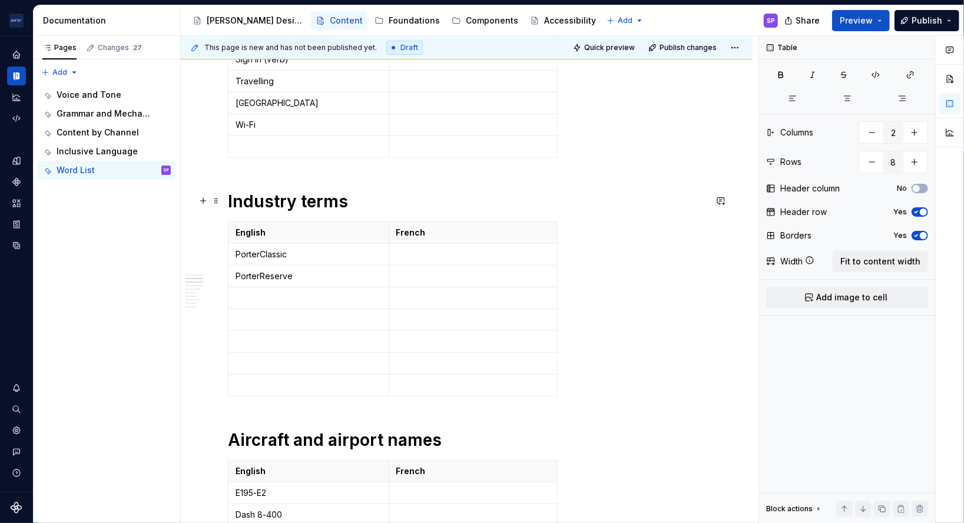
click at [248, 191] on strong "Industry terms" at bounding box center [288, 201] width 120 height 20
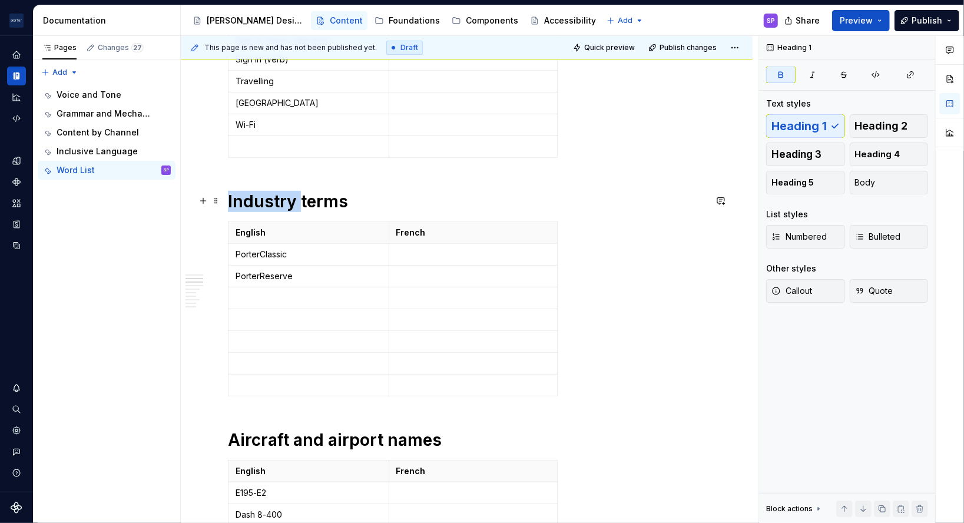
click at [248, 191] on strong "Industry terms" at bounding box center [288, 201] width 120 height 20
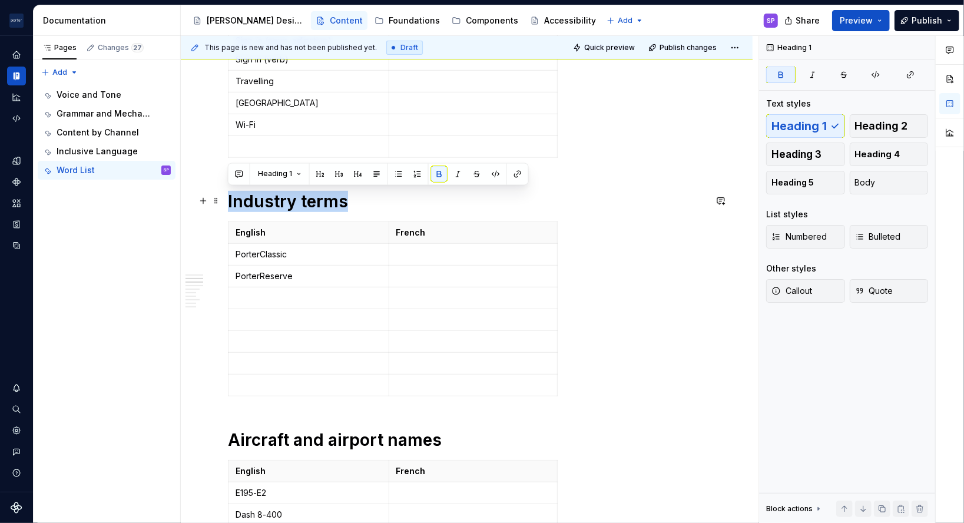
click at [248, 191] on strong "Industry terms" at bounding box center [288, 201] width 120 height 20
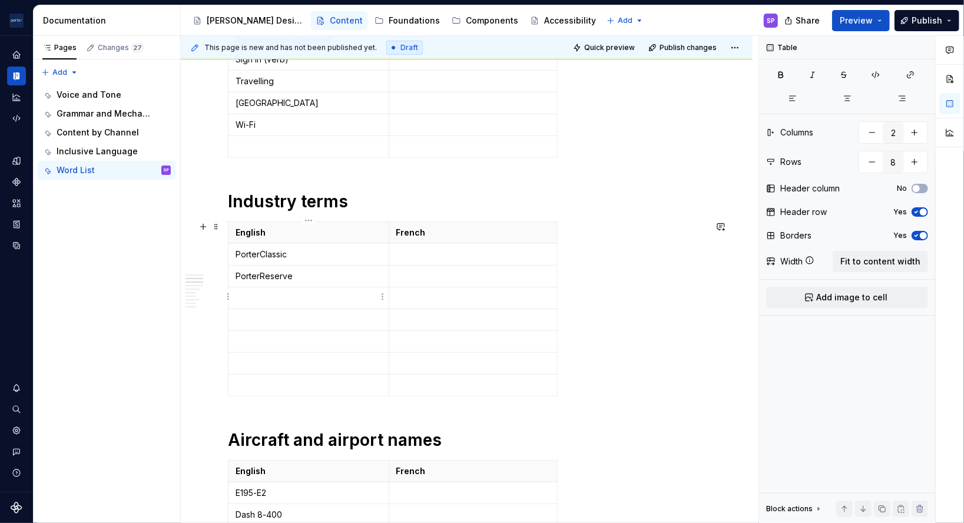
click at [268, 297] on p at bounding box center [309, 298] width 146 height 12
click at [268, 204] on strong "Industry terms" at bounding box center [288, 201] width 120 height 20
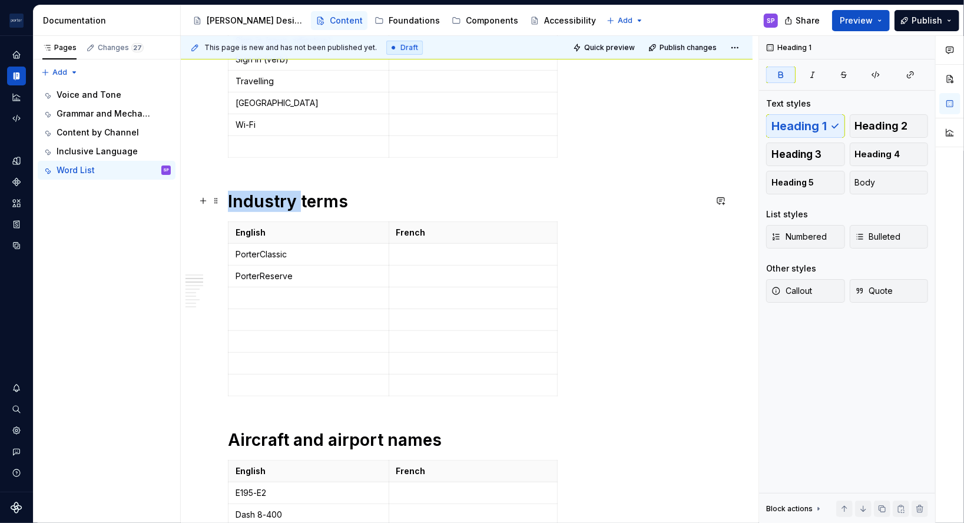
click at [268, 204] on strong "Industry terms" at bounding box center [288, 201] width 120 height 20
click at [271, 255] on p "PorterClassic" at bounding box center [309, 254] width 146 height 12
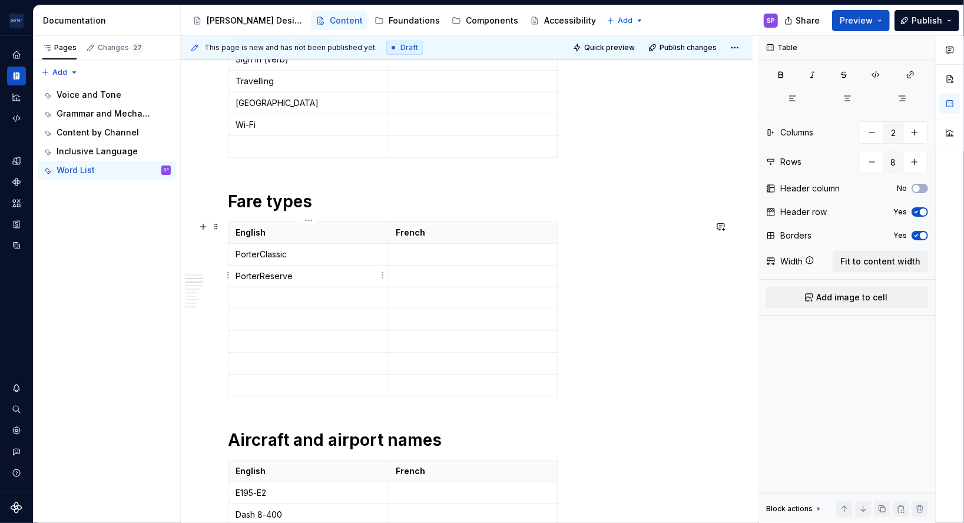
click at [245, 272] on p "PorterReserve" at bounding box center [309, 276] width 146 height 12
click at [293, 357] on p at bounding box center [309, 363] width 146 height 12
click at [394, 394] on icon "button" at bounding box center [392, 394] width 5 height 5
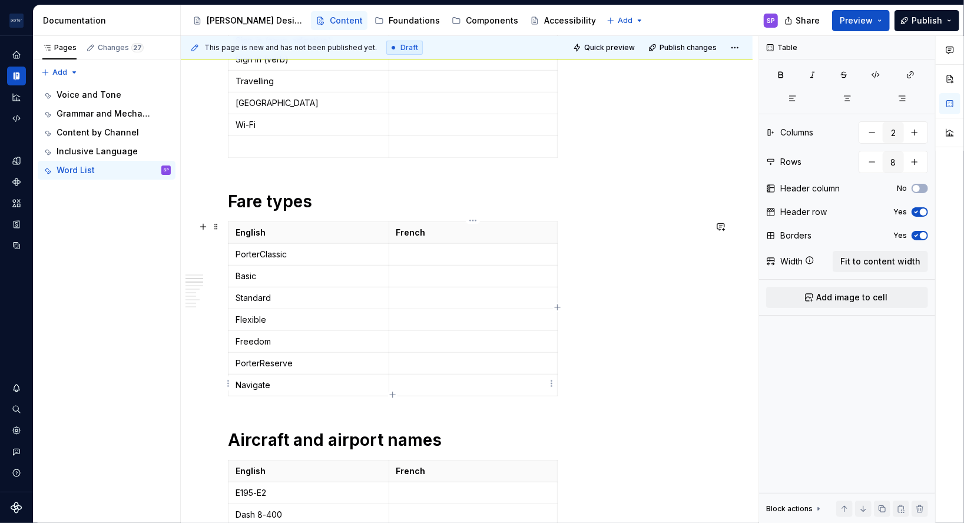
type input "9"
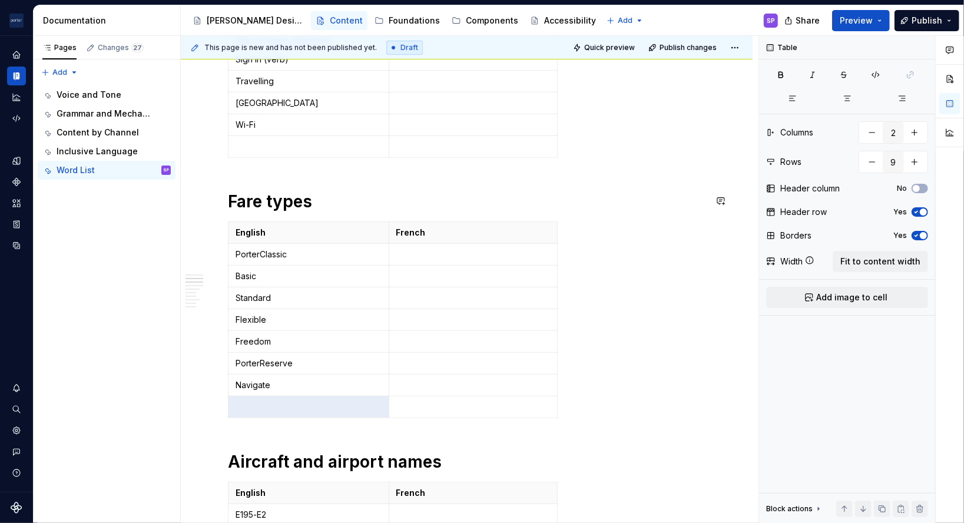
click at [257, 197] on strong "Fare types" at bounding box center [270, 201] width 84 height 20
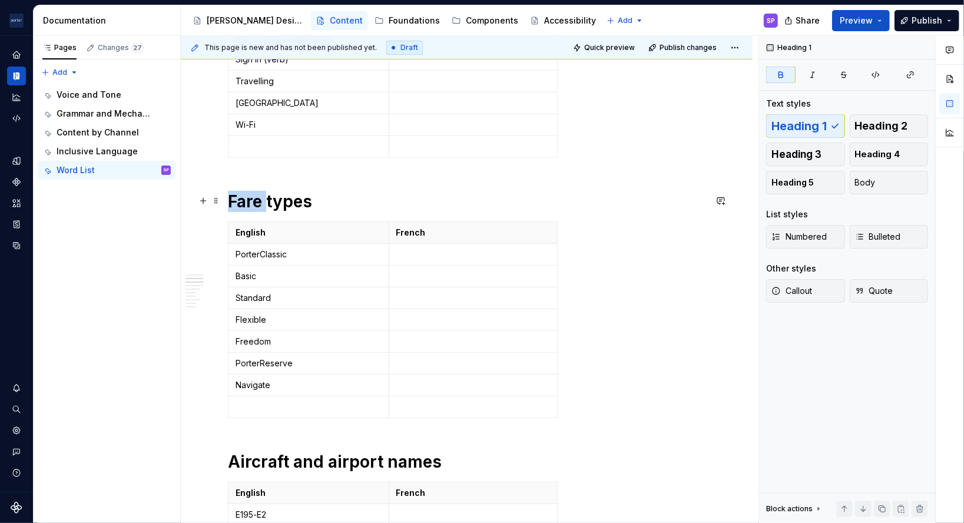
click at [257, 197] on strong "Fare types" at bounding box center [270, 201] width 84 height 20
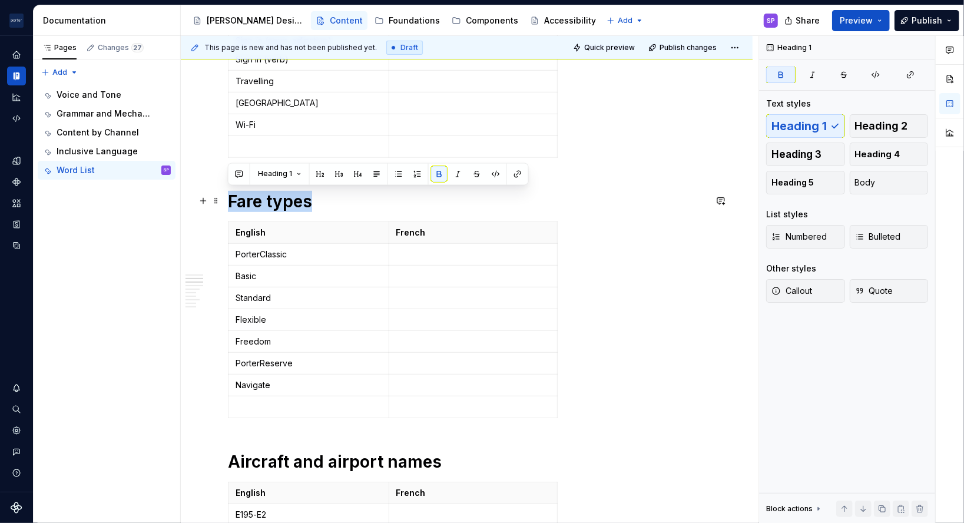
click at [257, 197] on strong "Fare types" at bounding box center [270, 201] width 84 height 20
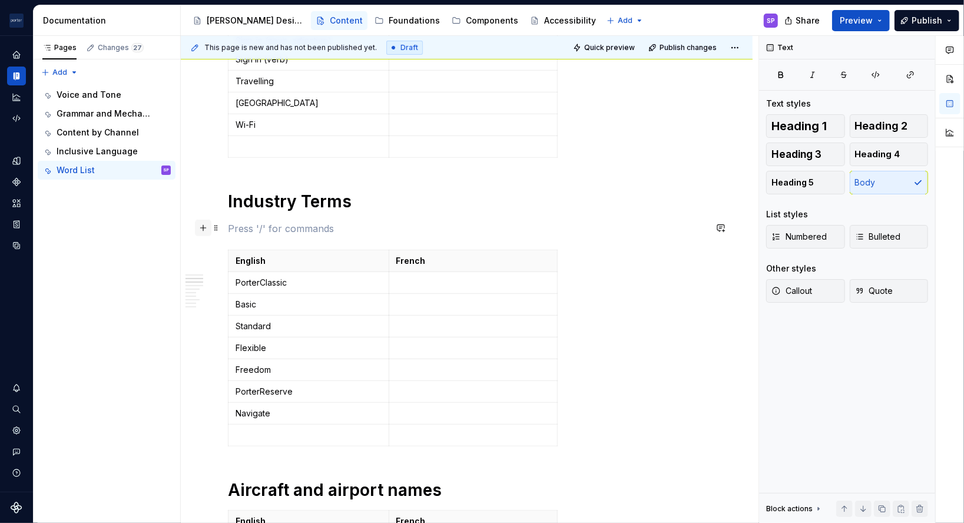
click at [200, 228] on button "button" at bounding box center [203, 228] width 16 height 16
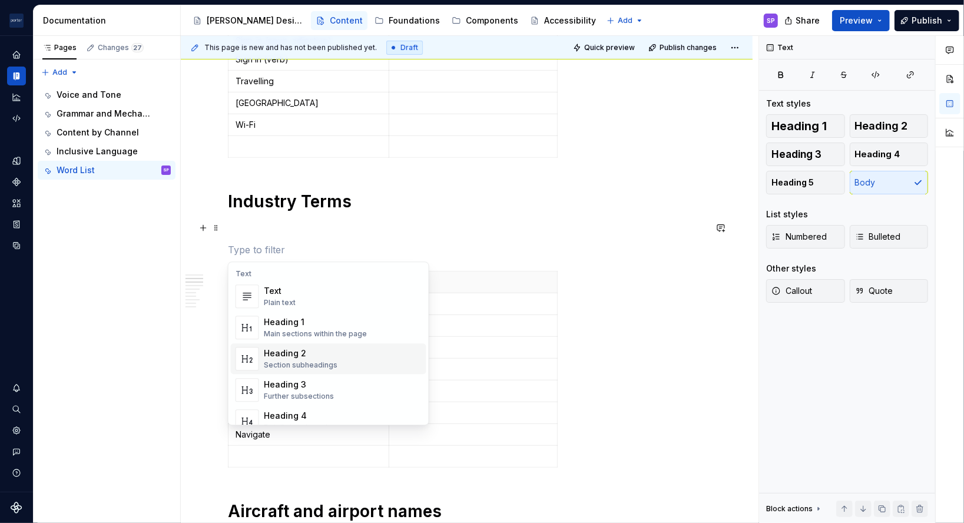
click at [282, 349] on div "Heading 2" at bounding box center [301, 353] width 74 height 12
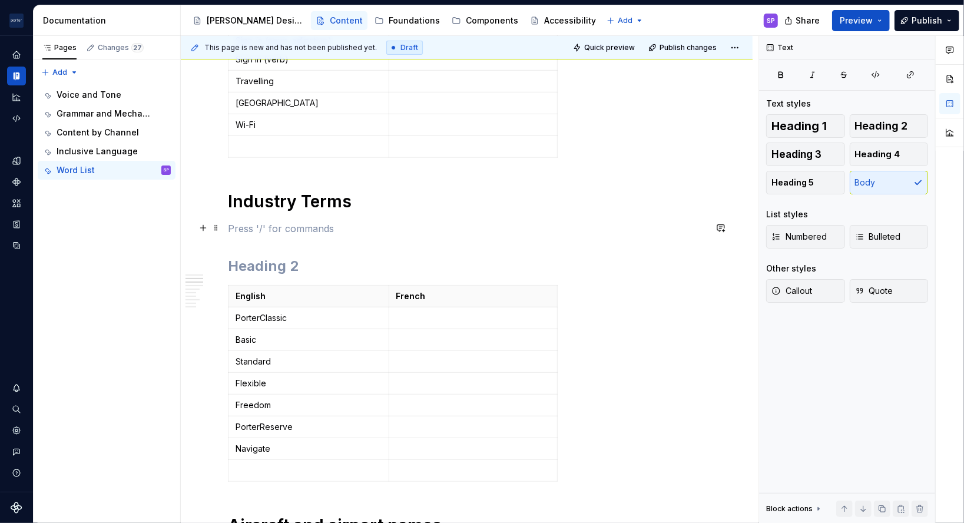
click at [254, 233] on p at bounding box center [466, 228] width 477 height 14
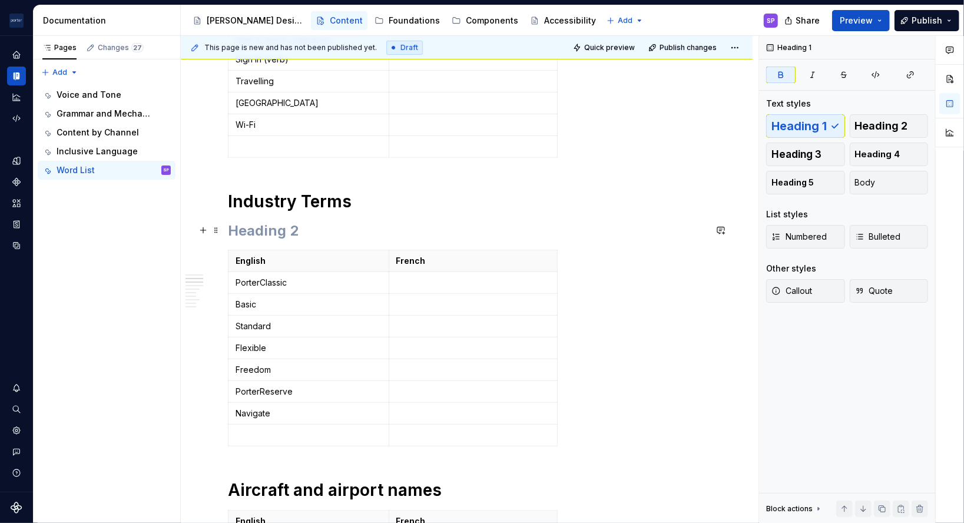
click at [250, 229] on h2 at bounding box center [466, 230] width 477 height 19
click at [310, 201] on strong "Industry Terms" at bounding box center [290, 201] width 124 height 20
type textarea "*"
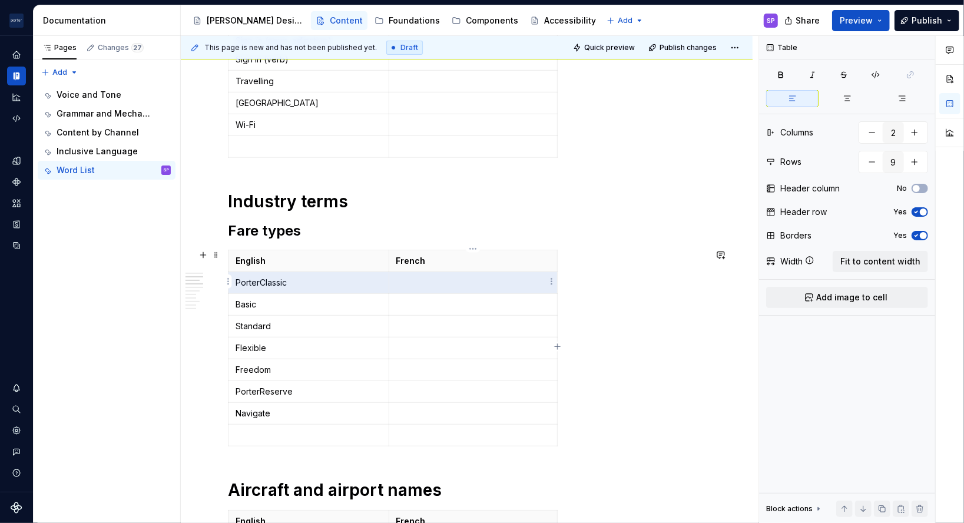
drag, startPoint x: 442, startPoint y: 276, endPoint x: 480, endPoint y: 281, distance: 39.2
click at [480, 281] on tr "PorterClassic" at bounding box center [392, 283] width 329 height 22
click at [546, 282] on p at bounding box center [473, 283] width 154 height 12
click at [553, 281] on html "[PERSON_NAME] Airlines SP Design system data Documentation Accessibility guide …" at bounding box center [482, 261] width 964 height 523
click at [448, 287] on html "[PERSON_NAME] Airlines SP Design system data Documentation Accessibility guide …" at bounding box center [482, 261] width 964 height 523
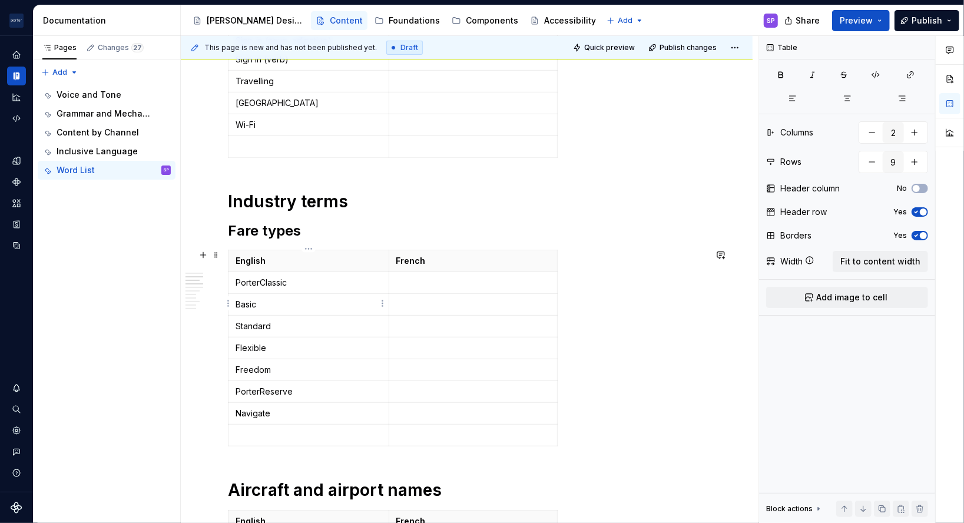
click at [327, 299] on p "Basic" at bounding box center [309, 305] width 146 height 12
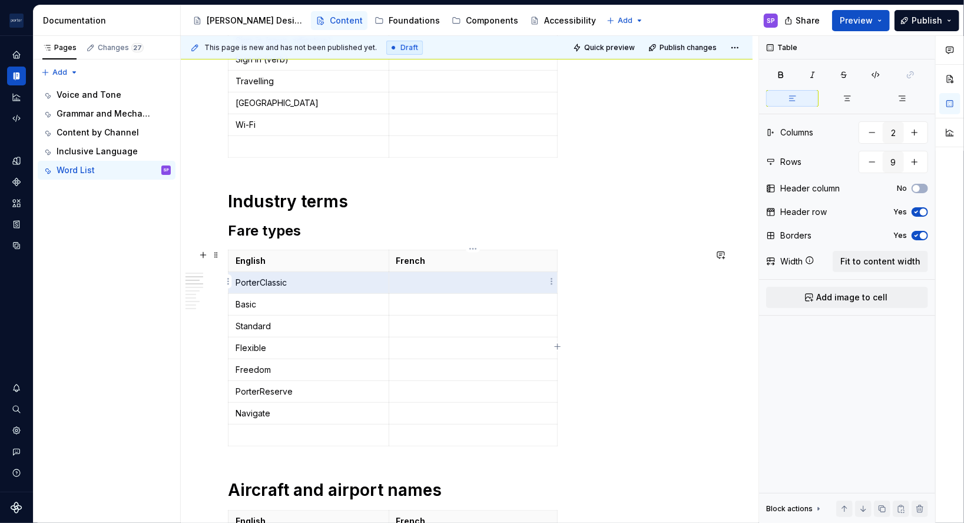
drag, startPoint x: 300, startPoint y: 284, endPoint x: 483, endPoint y: 278, distance: 183.2
click at [483, 278] on tr "PorterClassic" at bounding box center [392, 283] width 329 height 22
click at [247, 307] on p "Basic" at bounding box center [309, 305] width 146 height 12
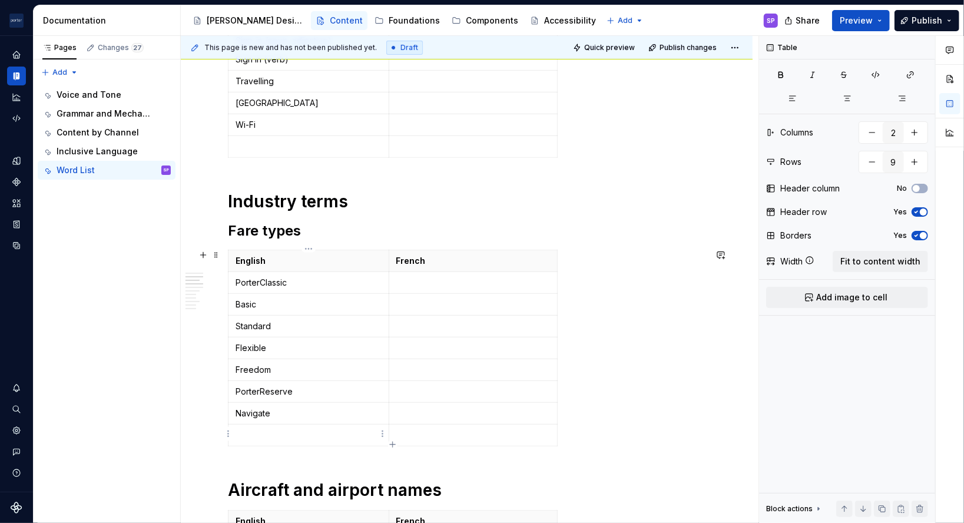
click at [283, 429] on p at bounding box center [309, 435] width 146 height 12
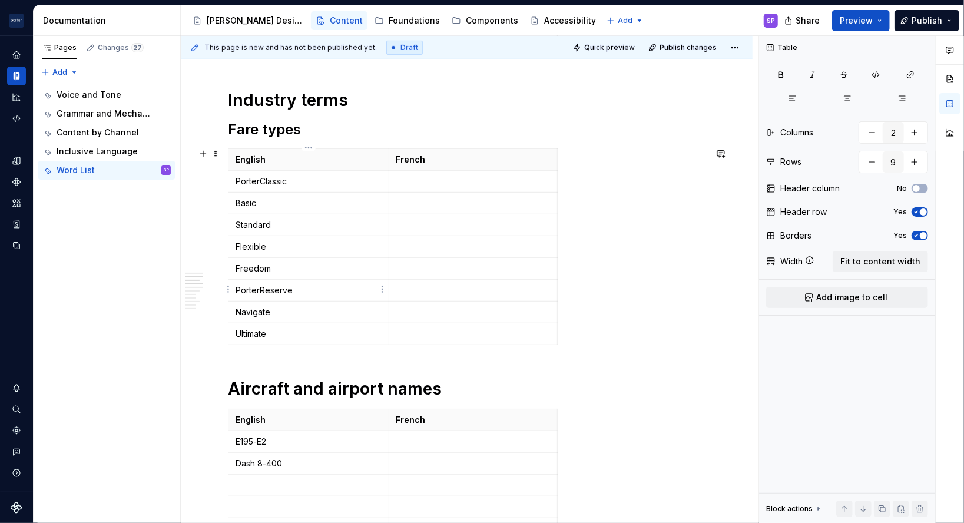
click at [236, 293] on p "PorterReserve" at bounding box center [309, 290] width 146 height 12
click at [271, 171] on td "PorterClassic" at bounding box center [308, 182] width 161 height 22
click at [279, 198] on p "Basic" at bounding box center [309, 203] width 146 height 12
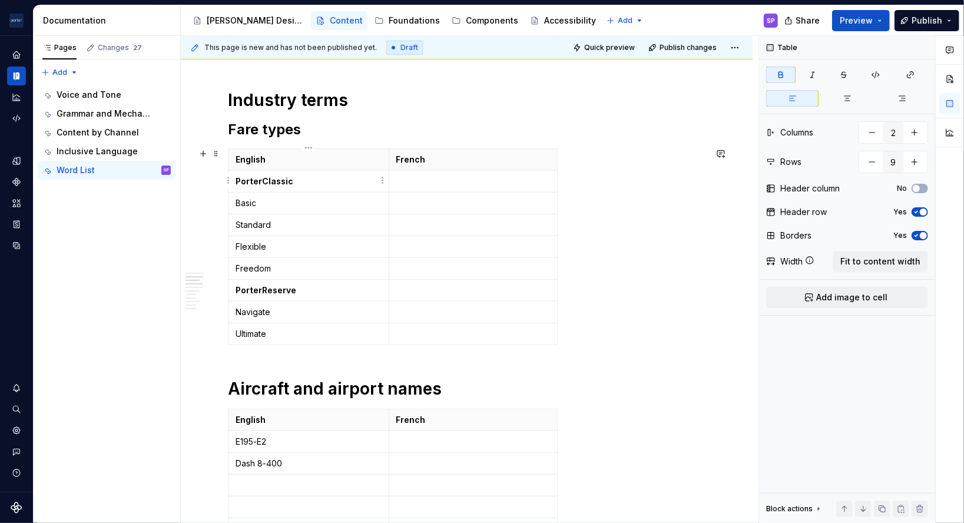
click at [293, 181] on p "PorterClassic" at bounding box center [309, 181] width 146 height 12
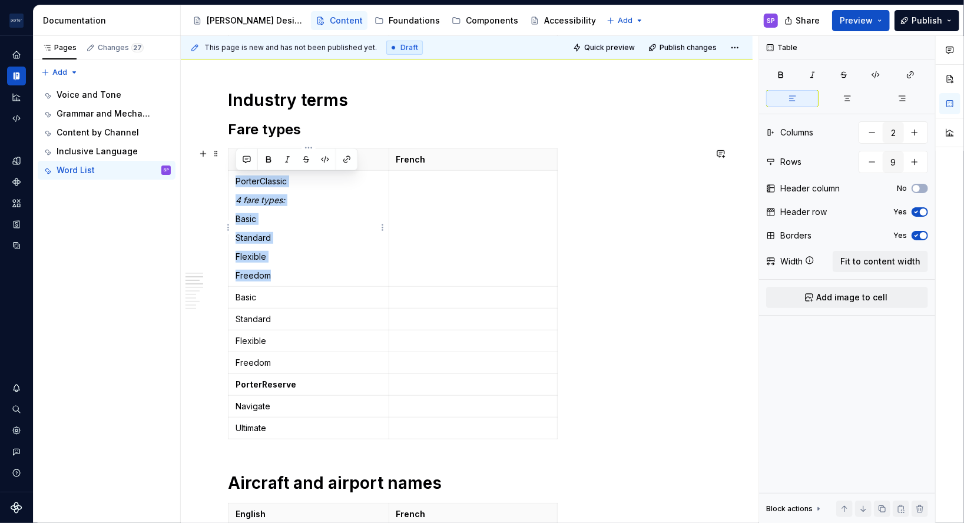
drag, startPoint x: 287, startPoint y: 273, endPoint x: 234, endPoint y: 183, distance: 104.8
click at [234, 183] on td "PorterClassic 4 fare types: Basic Standard Flexible Freedom" at bounding box center [308, 229] width 161 height 116
copy td "PorterClassic 4 fare types: Basic Standard Flexible Freedom"
click at [251, 297] on p "Basic" at bounding box center [309, 297] width 146 height 12
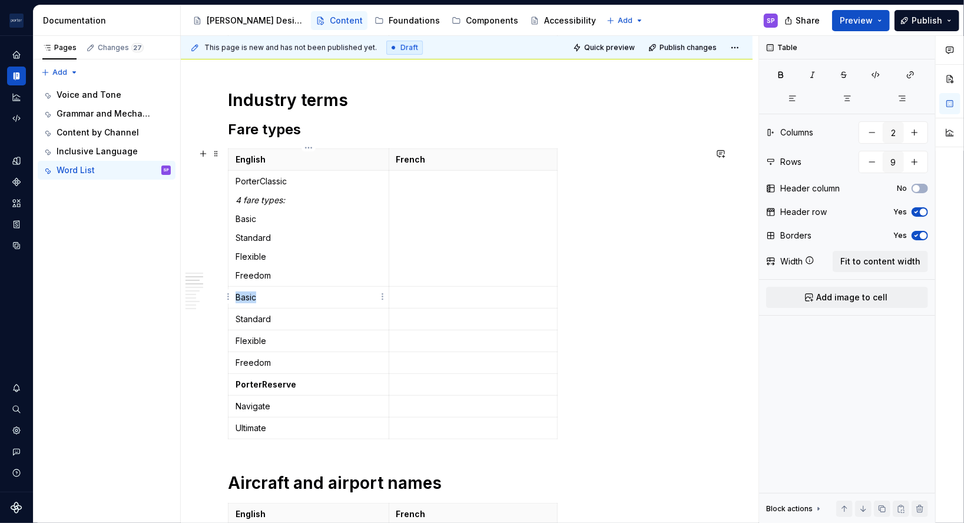
click at [251, 297] on p "Basic" at bounding box center [309, 297] width 146 height 12
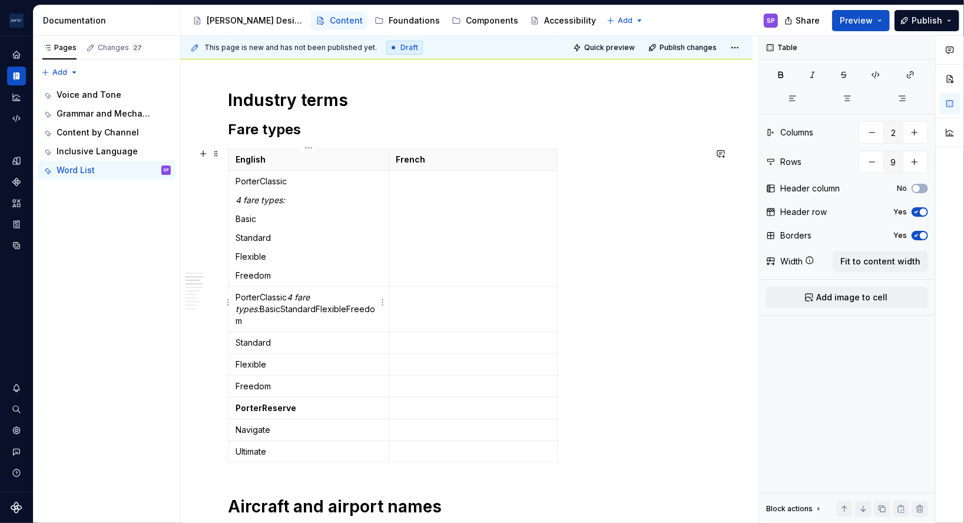
click at [247, 297] on p "PorterClassic 4 fare types: BasicStandardFlexibleFreedom" at bounding box center [309, 308] width 146 height 35
drag, startPoint x: 287, startPoint y: 299, endPoint x: 259, endPoint y: 299, distance: 28.3
click at [259, 299] on p "PorterClassic 4 fare types: BasicStandardFlexibleFreedom" at bounding box center [309, 308] width 146 height 35
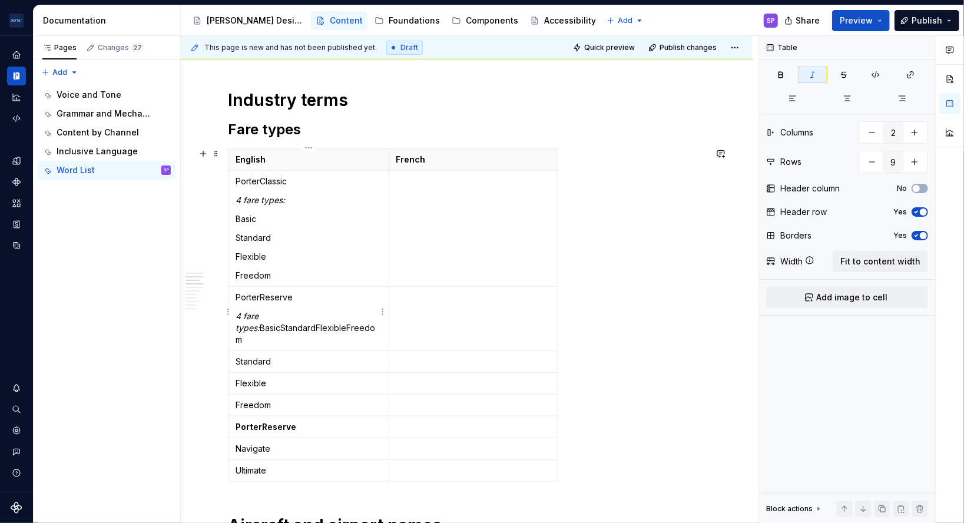
click at [259, 323] on em "4 fare types:" at bounding box center [248, 322] width 25 height 22
click at [237, 314] on em "4 fare types:" at bounding box center [248, 322] width 25 height 22
click at [258, 330] on em "2 fare types:" at bounding box center [248, 322] width 25 height 22
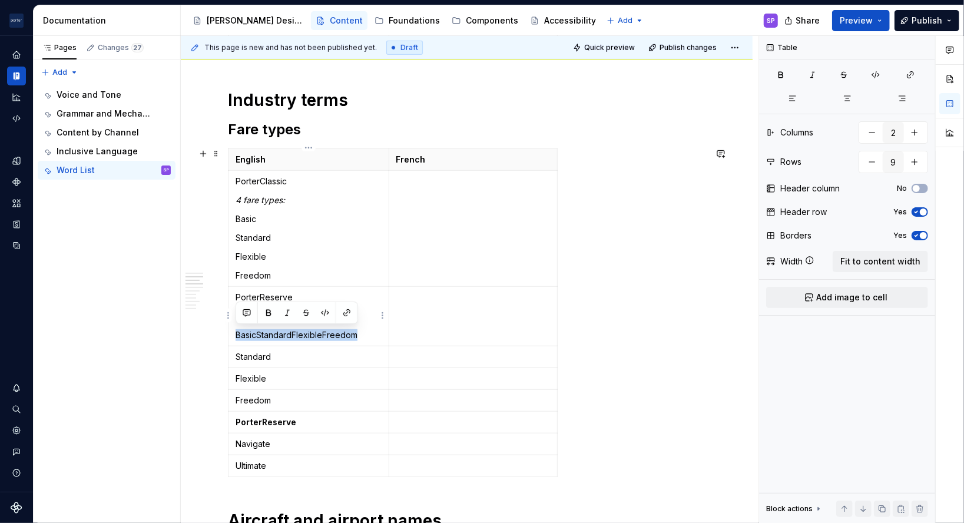
drag, startPoint x: 363, startPoint y: 334, endPoint x: 236, endPoint y: 334, distance: 127.8
click at [236, 334] on p "BasicStandardFlexibleFreedom" at bounding box center [309, 335] width 146 height 12
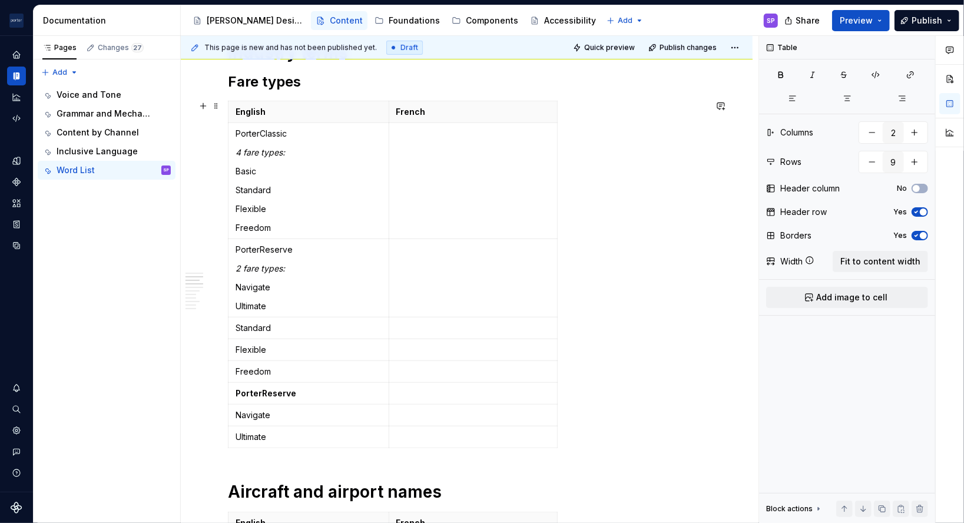
scroll to position [463, 0]
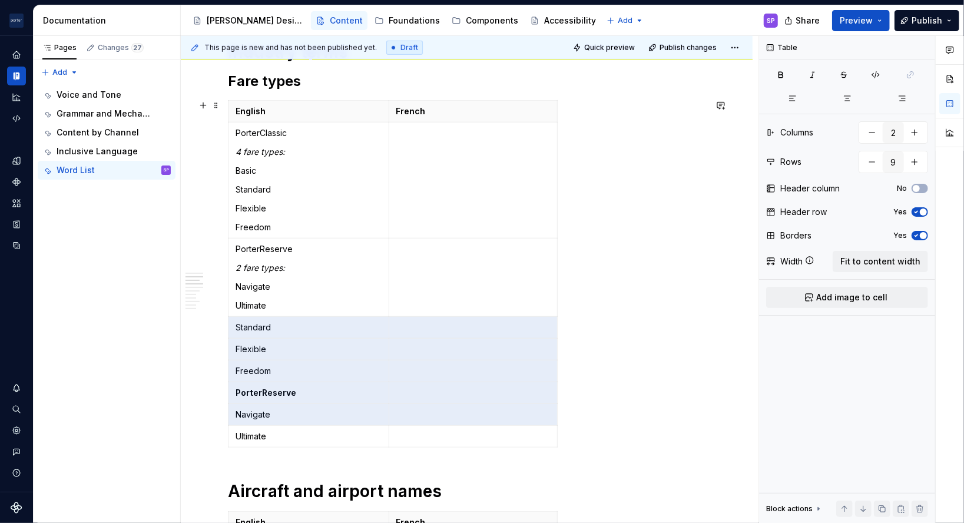
drag, startPoint x: 249, startPoint y: 327, endPoint x: 541, endPoint y: 432, distance: 310.3
click at [541, 432] on tbody "English French PorterClassic 4 fare types: Basic Standard Flexible Freedom Port…" at bounding box center [392, 274] width 329 height 347
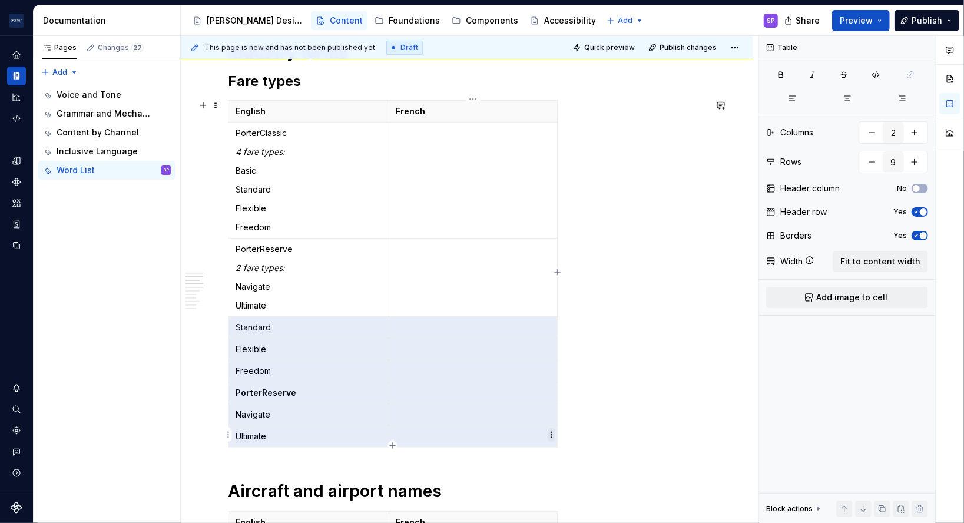
click at [554, 432] on html "[PERSON_NAME] Airlines SP Design system data Documentation Accessibility guide …" at bounding box center [482, 261] width 964 height 523
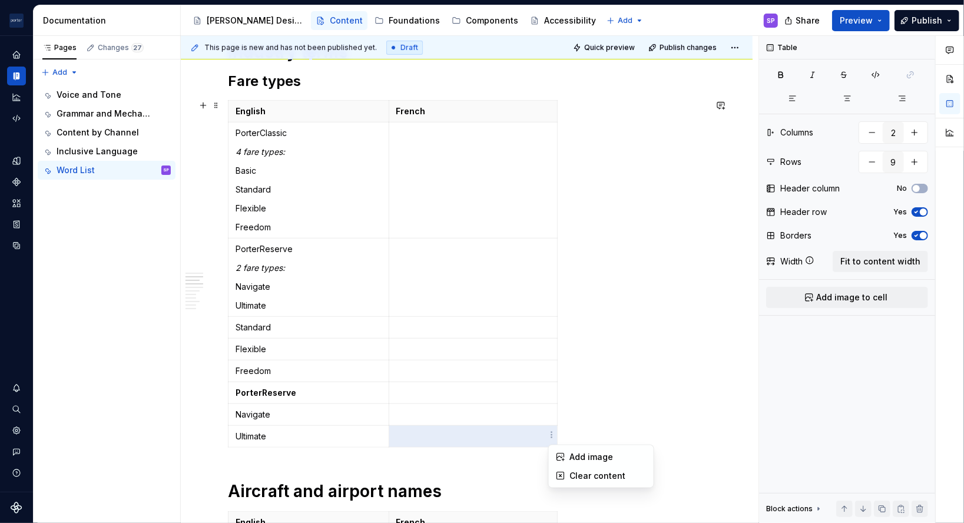
click at [318, 321] on html "[PERSON_NAME] Airlines SP Design system data Documentation Accessibility guide …" at bounding box center [482, 261] width 964 height 523
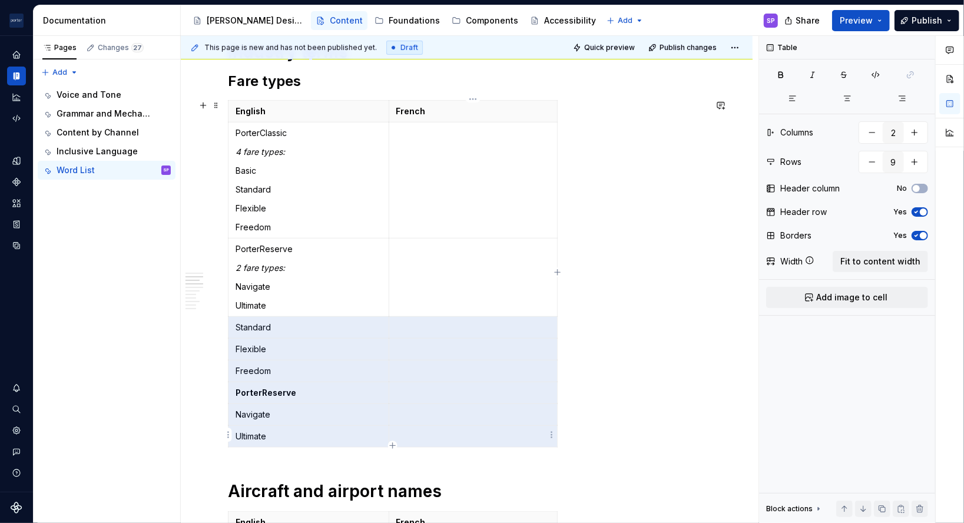
drag, startPoint x: 287, startPoint y: 327, endPoint x: 509, endPoint y: 436, distance: 246.7
click at [509, 436] on tbody "English French PorterClassic 4 fare types: Basic Standard Flexible Freedom Port…" at bounding box center [392, 274] width 329 height 347
click at [490, 398] on td at bounding box center [473, 393] width 169 height 22
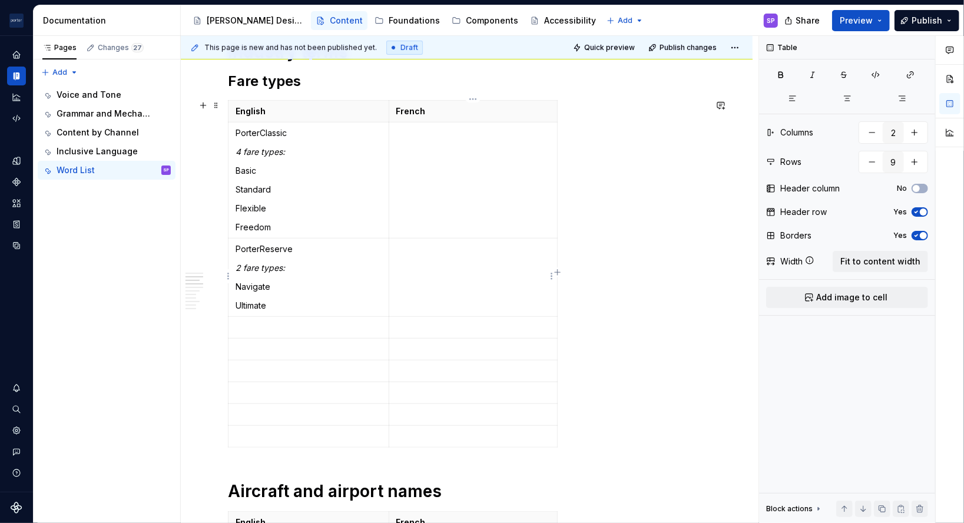
click at [455, 270] on td at bounding box center [473, 277] width 169 height 78
click at [871, 166] on button "button" at bounding box center [871, 161] width 21 height 21
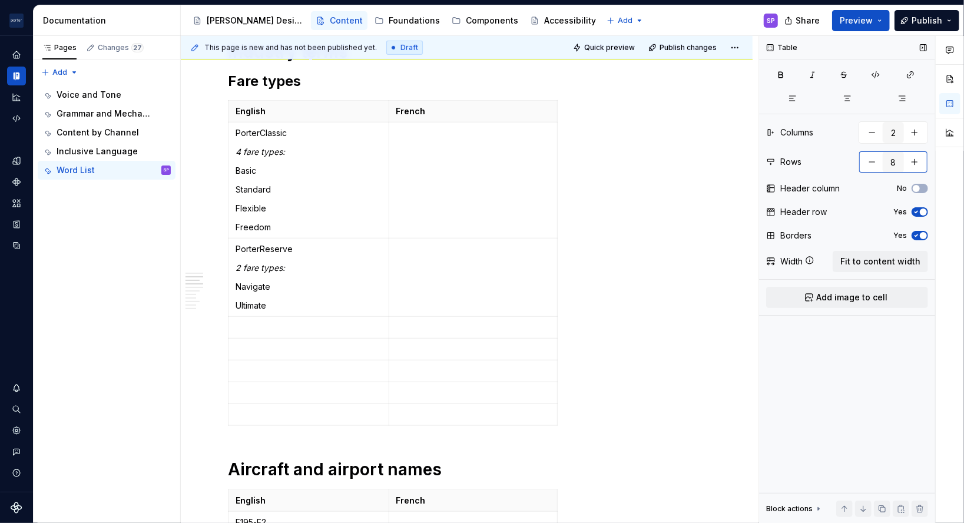
click at [871, 166] on button "button" at bounding box center [871, 161] width 21 height 21
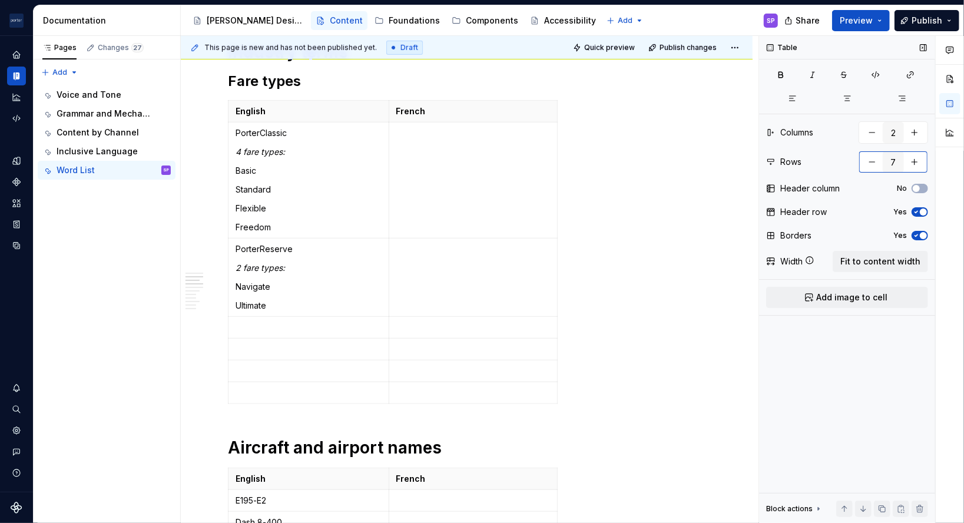
click at [871, 166] on button "button" at bounding box center [871, 161] width 21 height 21
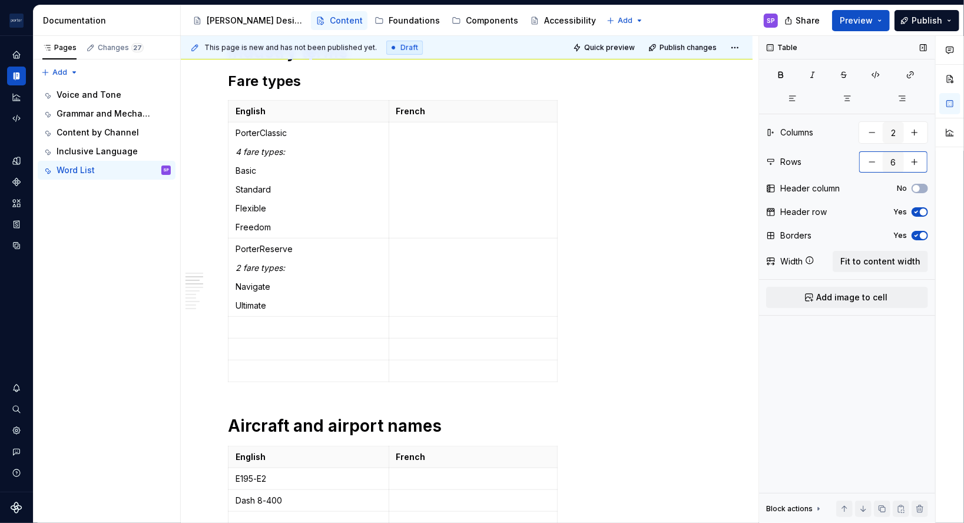
click at [871, 166] on button "button" at bounding box center [871, 161] width 21 height 21
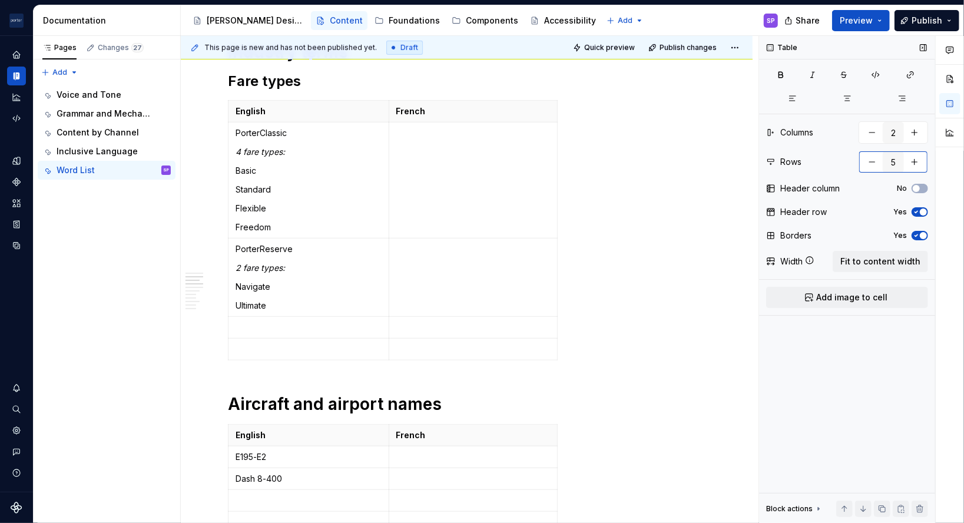
click at [871, 166] on button "button" at bounding box center [871, 161] width 21 height 21
type input "3"
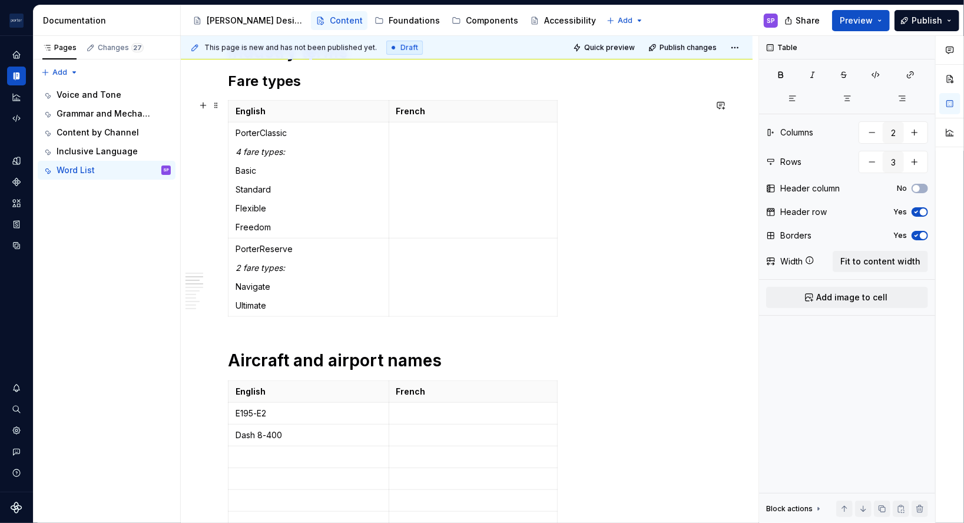
scroll to position [433, 0]
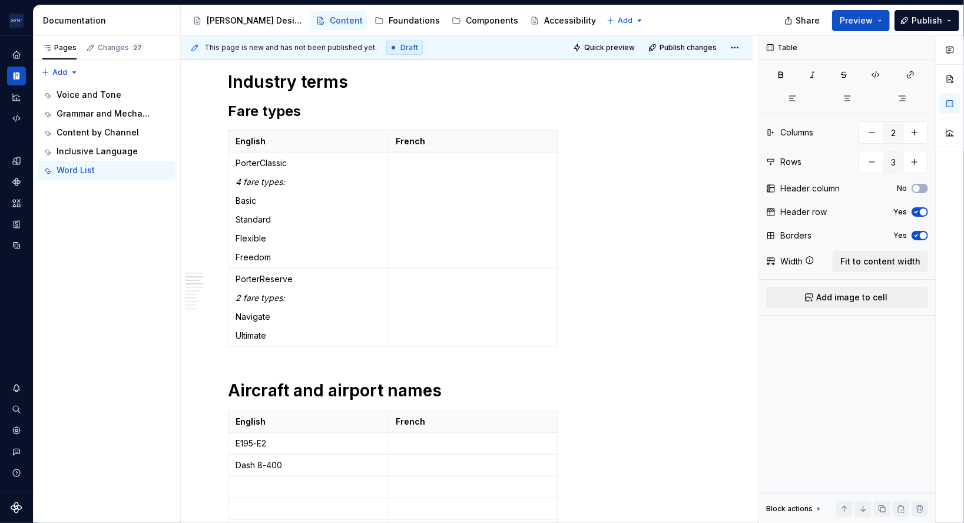
type textarea "*"
